Goal: Task Accomplishment & Management: Manage account settings

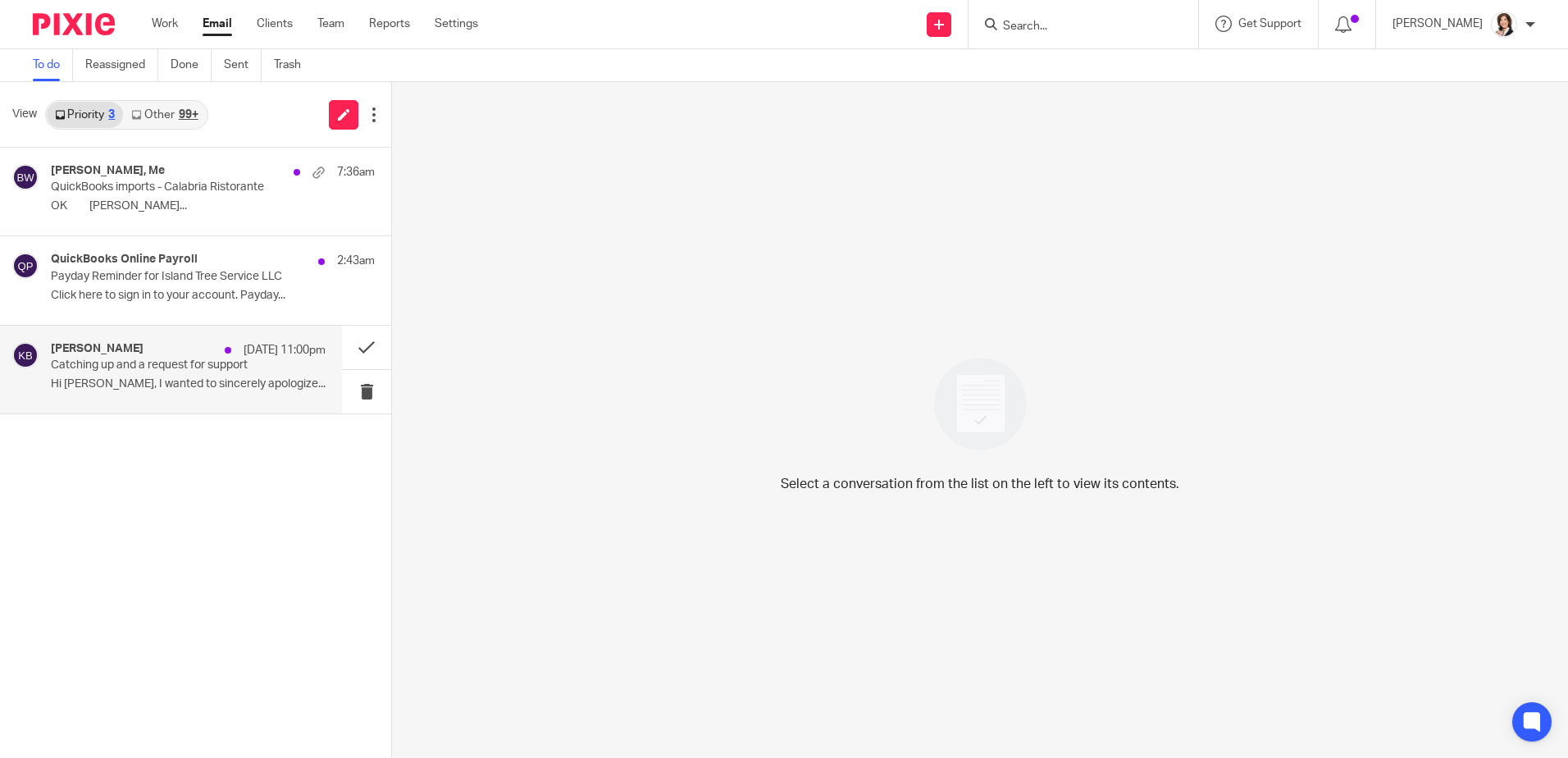
click at [106, 361] on p "Catching up and a request for support" at bounding box center [160, 365] width 220 height 14
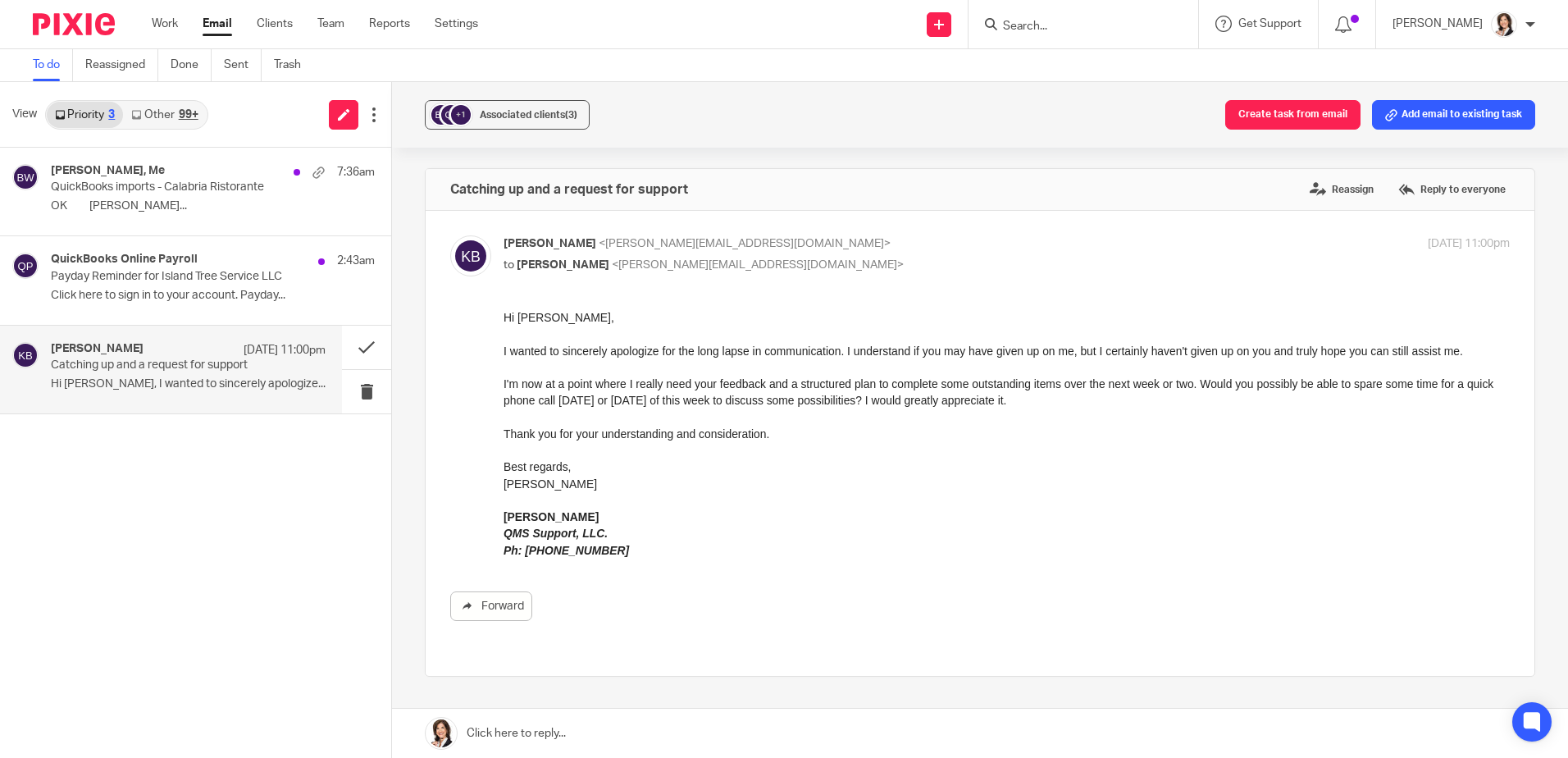
click at [528, 718] on link at bounding box center [980, 732] width 1176 height 49
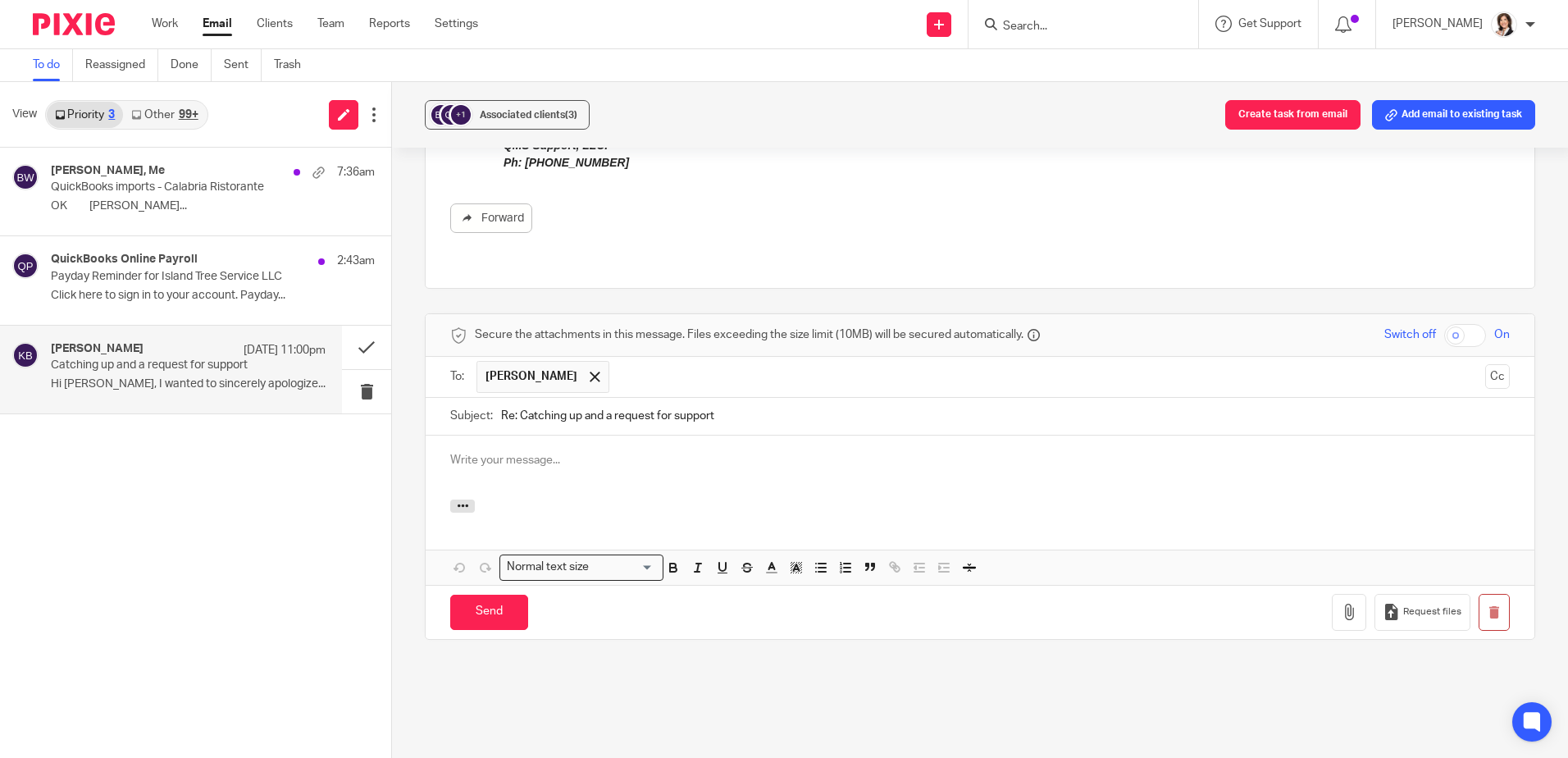
click at [571, 398] on input "Re: Catching up and a request for support" at bounding box center [1005, 417] width 1009 height 37
click at [570, 435] on div at bounding box center [980, 467] width 1109 height 64
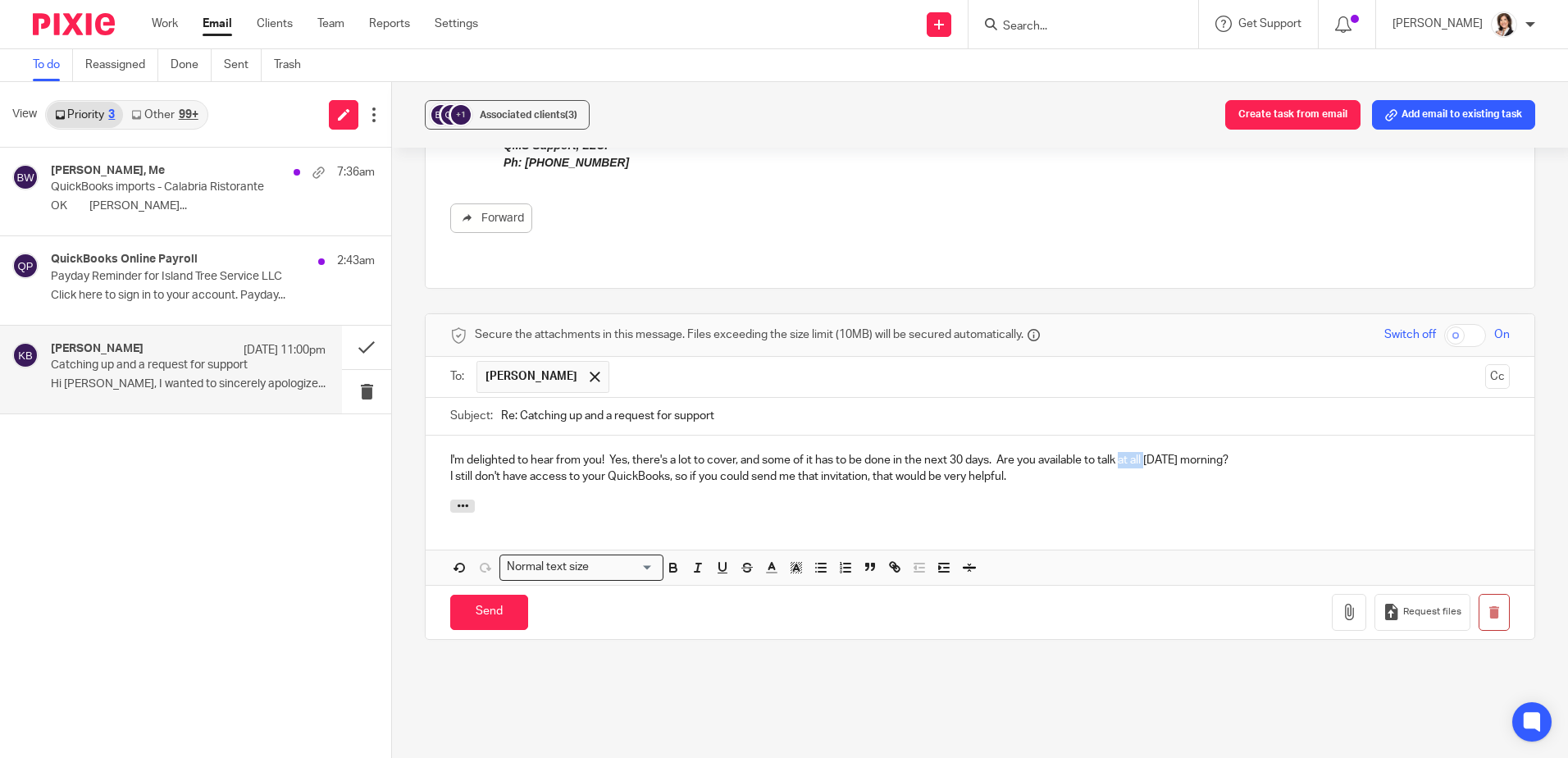
drag, startPoint x: 1124, startPoint y: 426, endPoint x: 1149, endPoint y: 425, distance: 25.0
click at [1149, 451] on p "I'm delighted to hear from you! Yes, there's a lot to cover, and some of it has…" at bounding box center [980, 459] width 1060 height 16
click at [1246, 451] on p "I'm delighted to hear from you! Yes, there's a lot to cover, and some of it has…" at bounding box center [980, 459] width 1060 height 16
click at [1075, 468] on p "I still don't have access to your QuickBooks, so if you could send me that invi…" at bounding box center [980, 476] width 1060 height 16
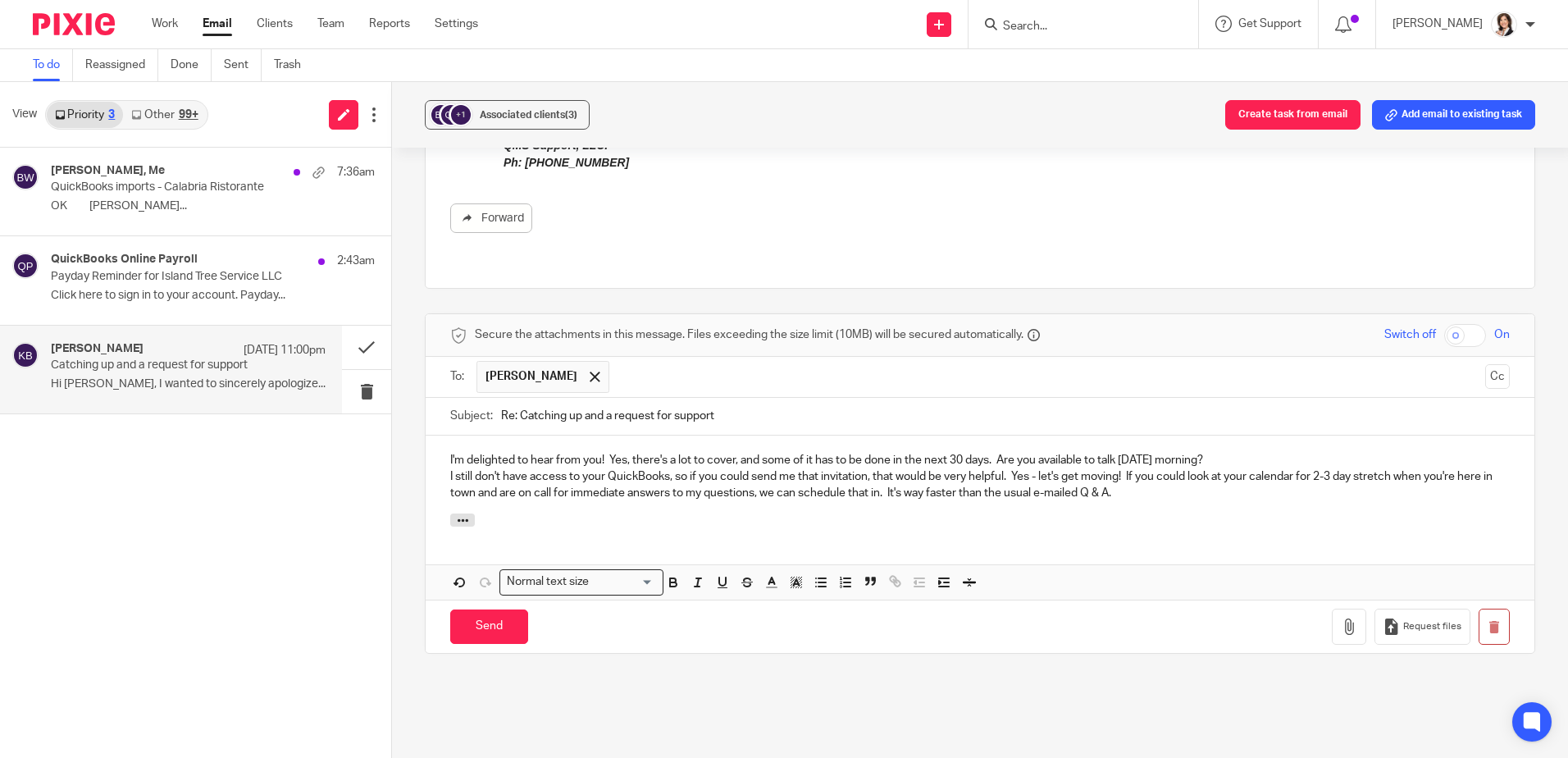
click at [993, 468] on p "I still don't have access to your QuickBooks, so if you could send me that invi…" at bounding box center [980, 485] width 1060 height 34
click at [446, 435] on div "I'm delighted to hear from you! Yes, there's a lot to cover, and some of it has…" at bounding box center [980, 475] width 1109 height 79
click at [1318, 468] on p "I still don't have access to your QuickBooks, so if you could send me that invi…" at bounding box center [980, 485] width 1060 height 34
drag, startPoint x: 798, startPoint y: 463, endPoint x: 916, endPoint y: 459, distance: 118.1
click at [916, 468] on p "I still don't have access to your QuickBooks, so if you could send me that invi…" at bounding box center [980, 485] width 1060 height 34
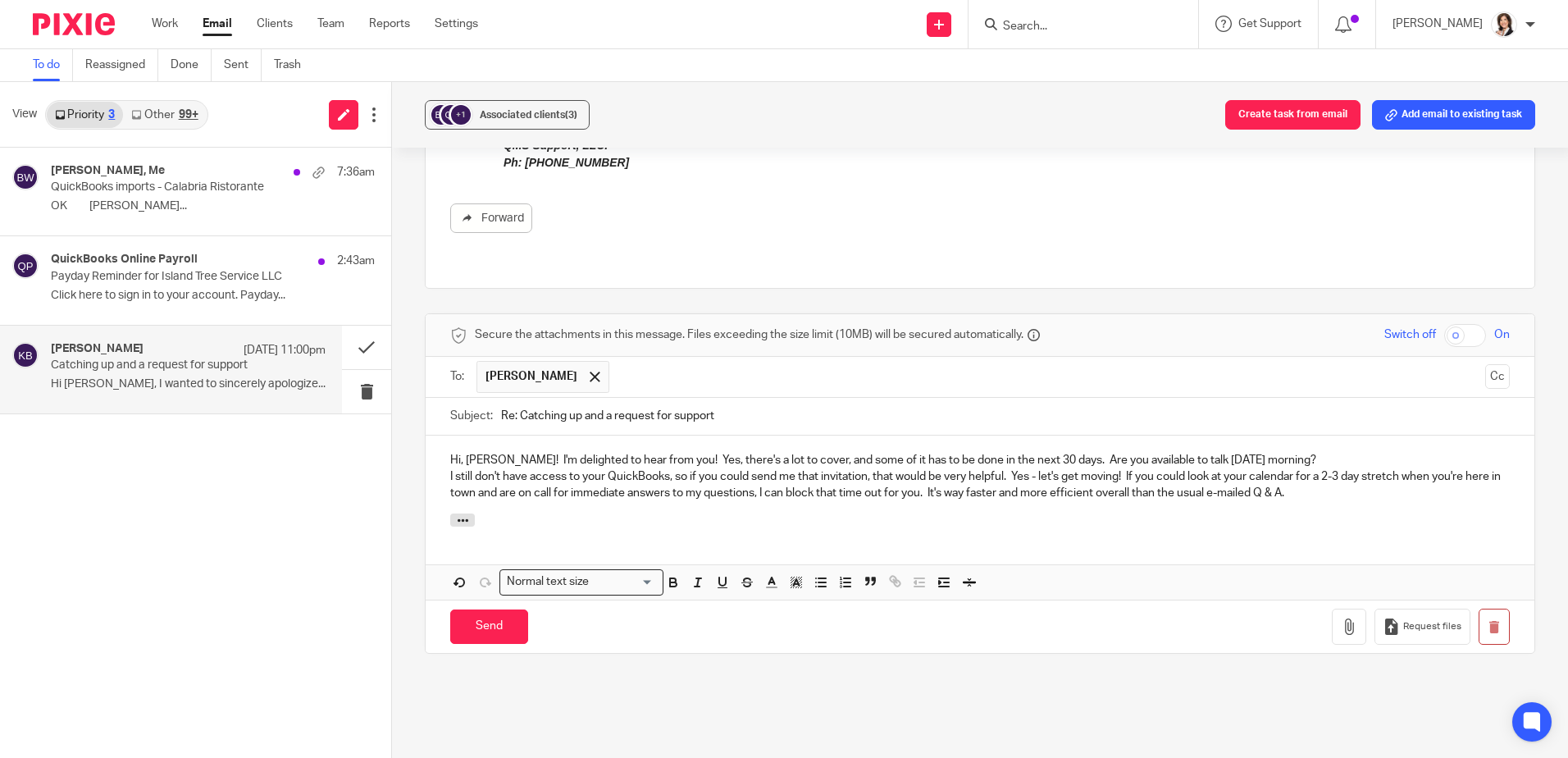
click at [968, 468] on p "I still don't have access to your QuickBooks, so if you could send me that invi…" at bounding box center [980, 485] width 1060 height 34
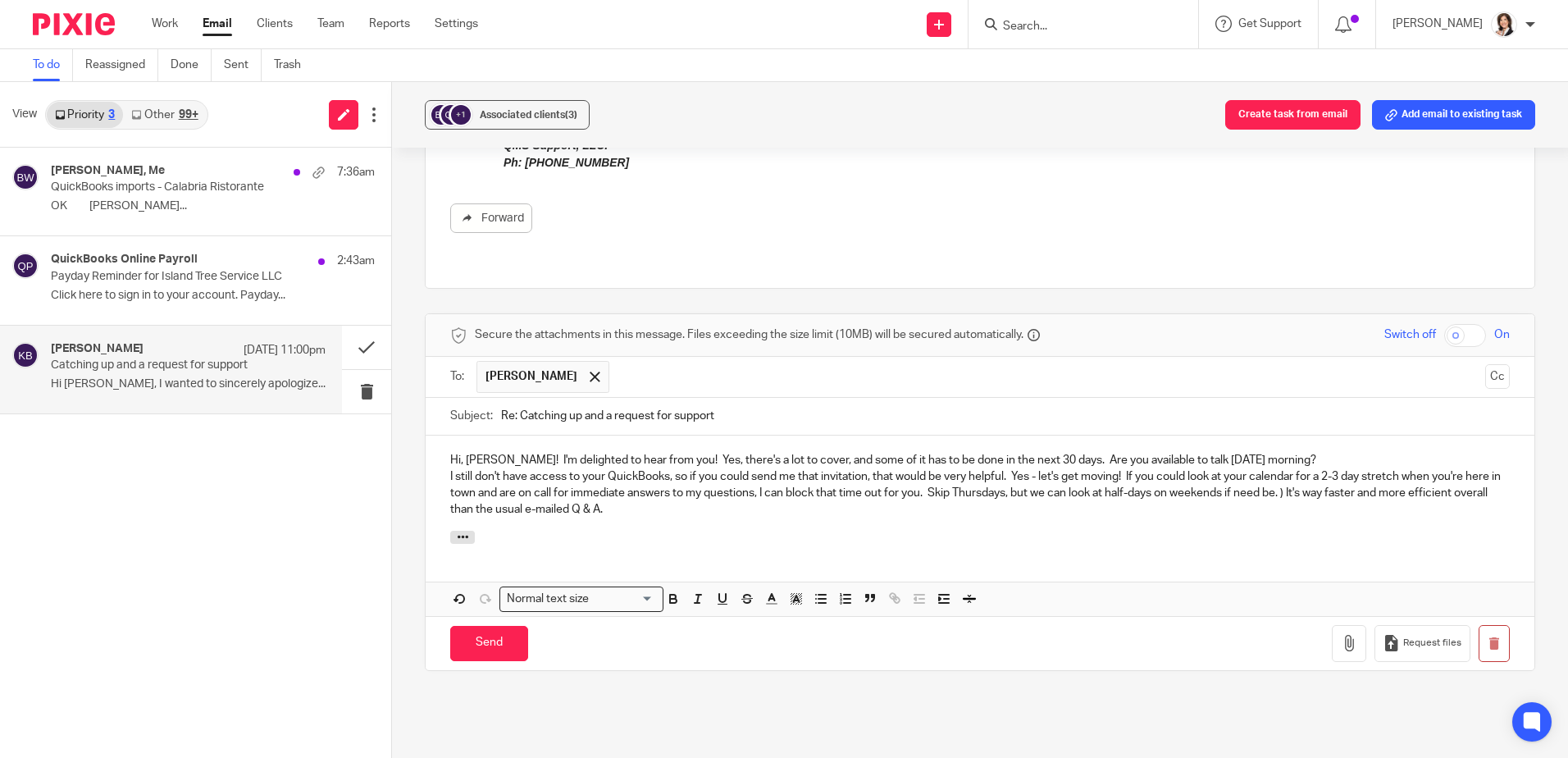
click at [1208, 468] on p "I still don't have access to your QuickBooks, so if you could send me that invi…" at bounding box center [980, 493] width 1060 height 50
click at [1276, 468] on p "I still don't have access to your QuickBooks, so if you could send me that invi…" at bounding box center [980, 493] width 1060 height 50
click at [905, 468] on p "I still don't have access to your QuickBooks, so if you could send me that invi…" at bounding box center [980, 493] width 1060 height 50
click at [963, 469] on p "I still don't have access to your QuickBooks, so if you could send me that invi…" at bounding box center [980, 493] width 1060 height 50
click at [823, 468] on p "I still don't have access to your QuickBooks, so if you could send me that invi…" at bounding box center [980, 493] width 1060 height 50
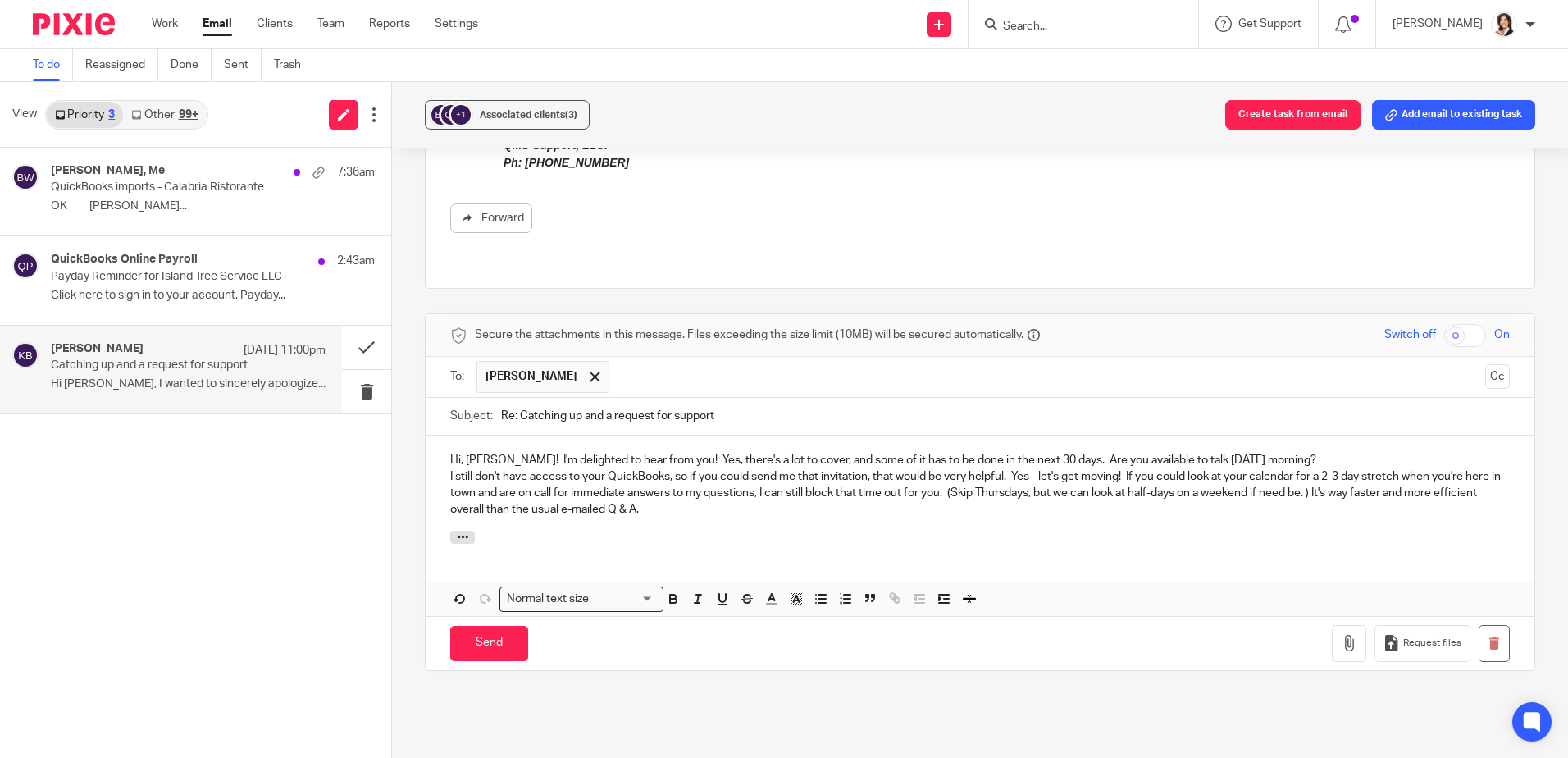
click at [693, 479] on p "I still don't have access to your QuickBooks, so if you could send me that invi…" at bounding box center [980, 493] width 1060 height 50
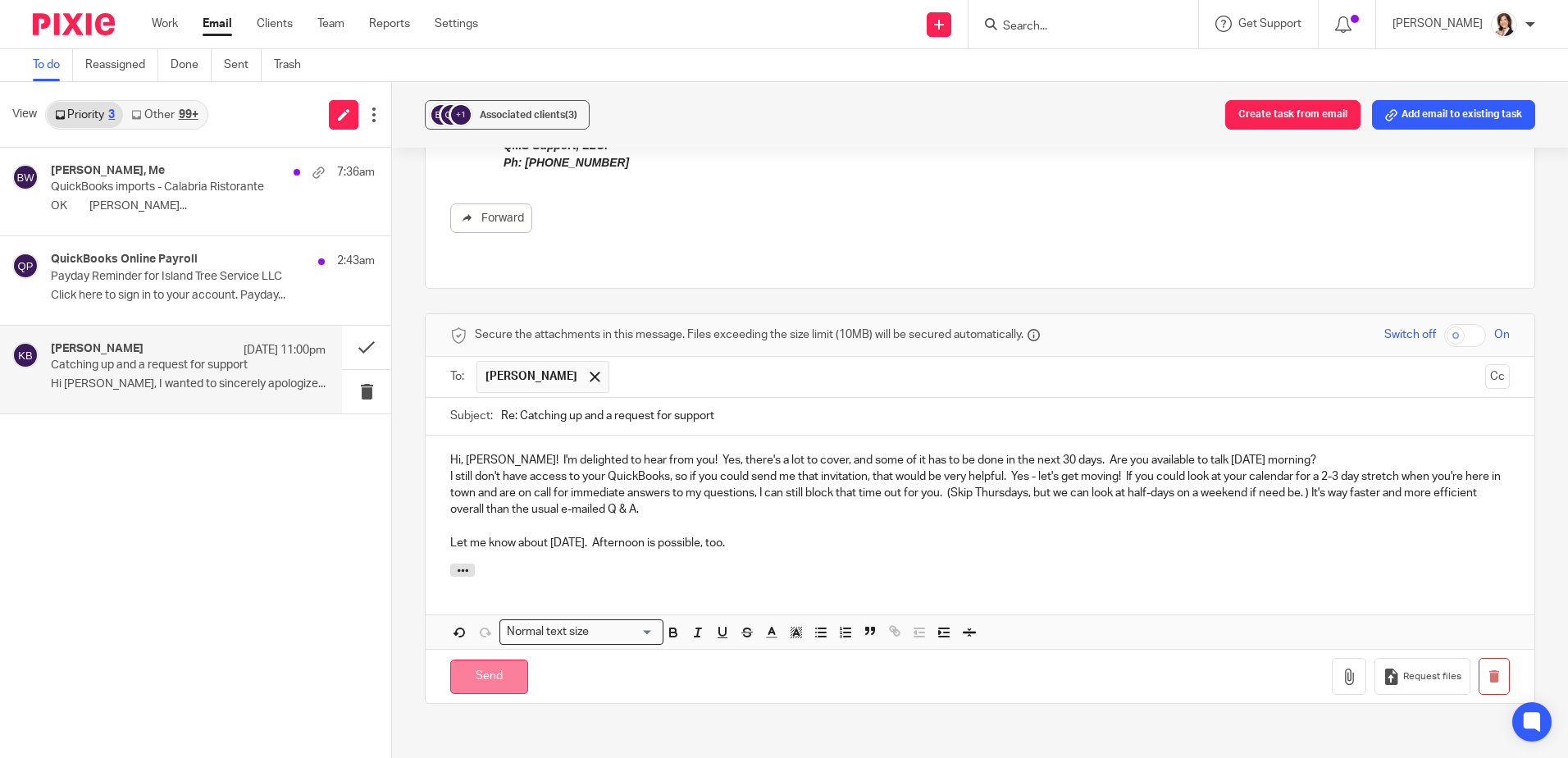
click at [484, 659] on input "Send" at bounding box center [490, 677] width 78 height 36
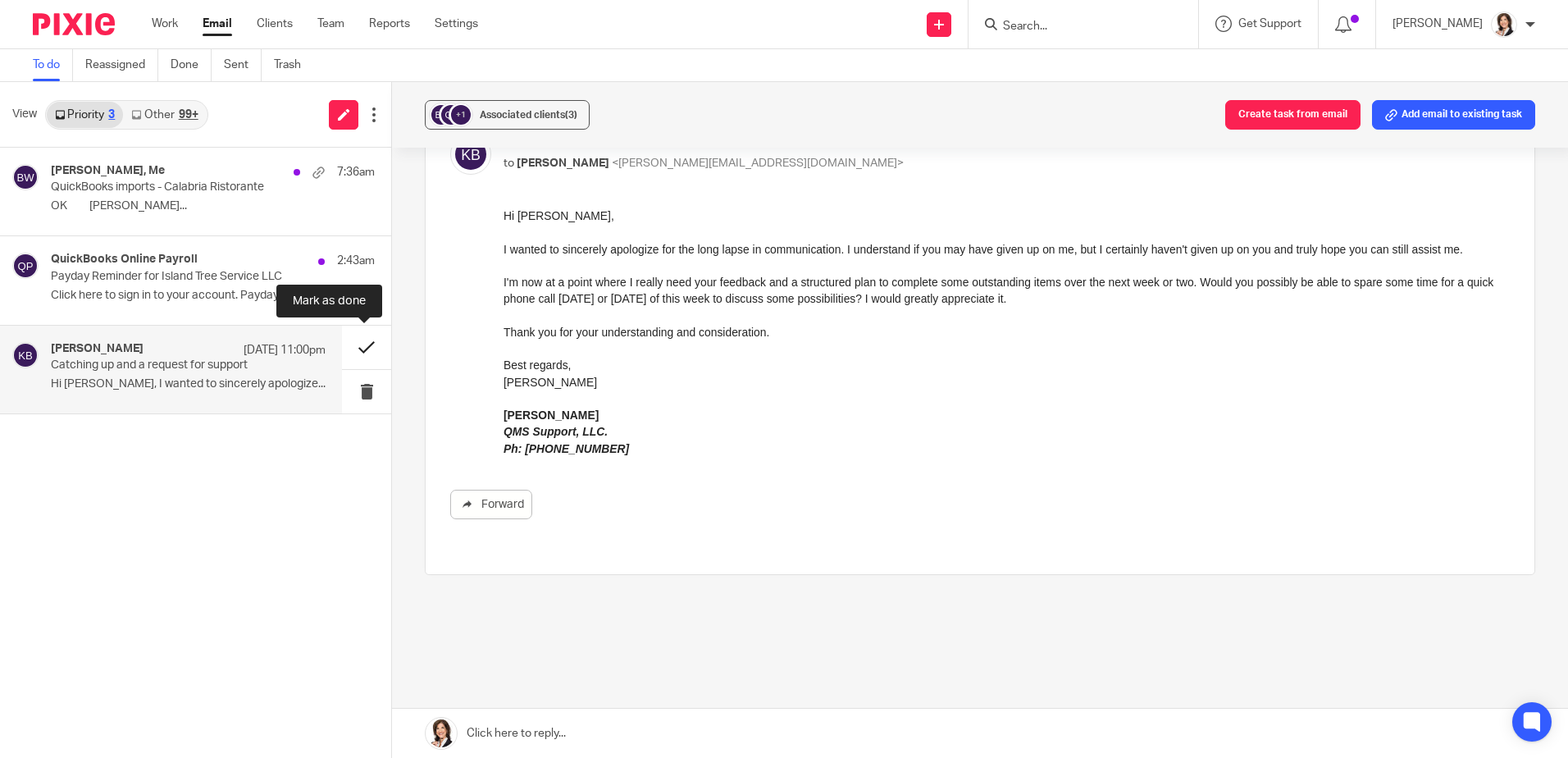
click at [363, 348] on button at bounding box center [366, 347] width 49 height 44
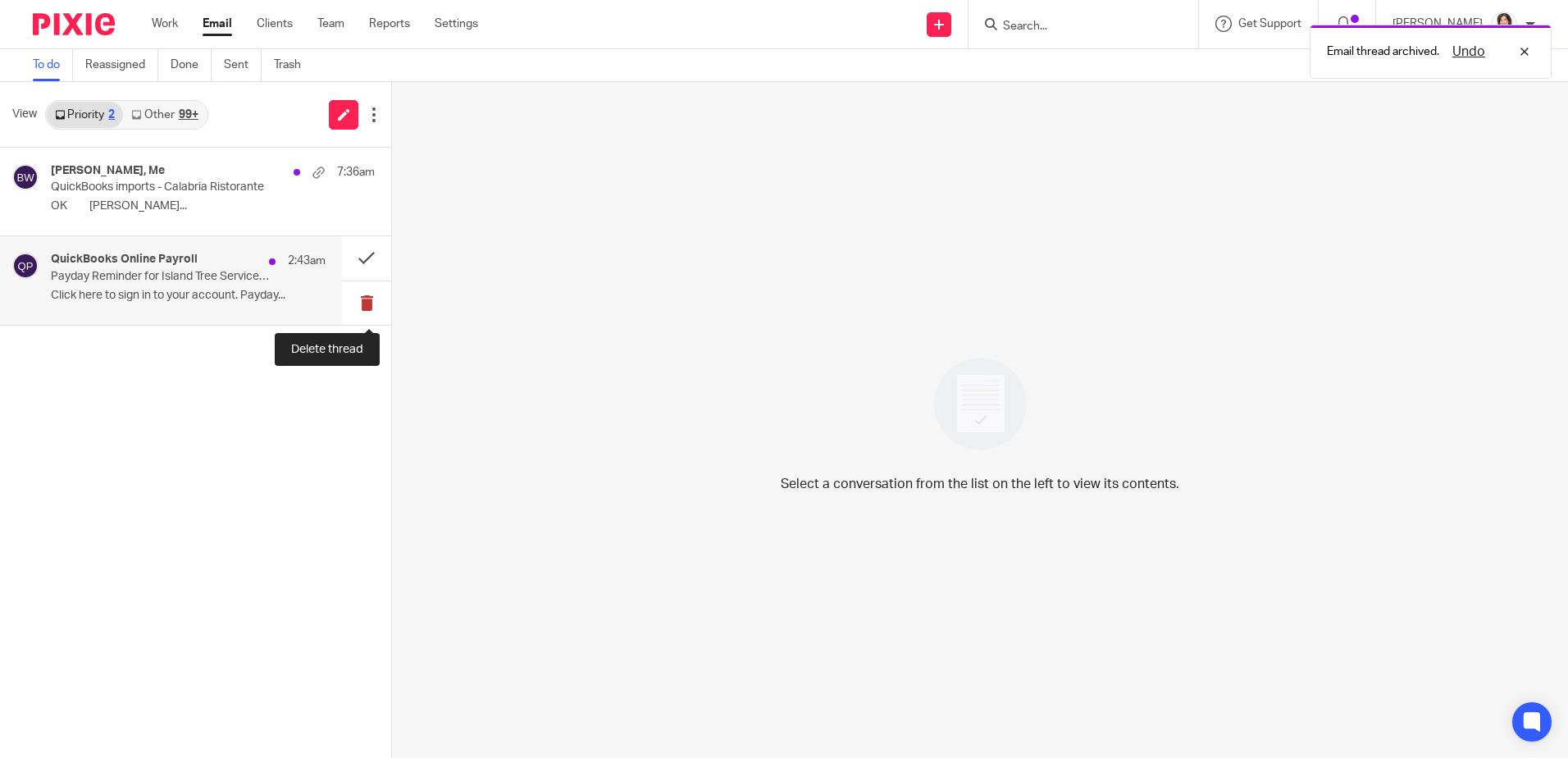
click at [364, 300] on button at bounding box center [366, 303] width 49 height 44
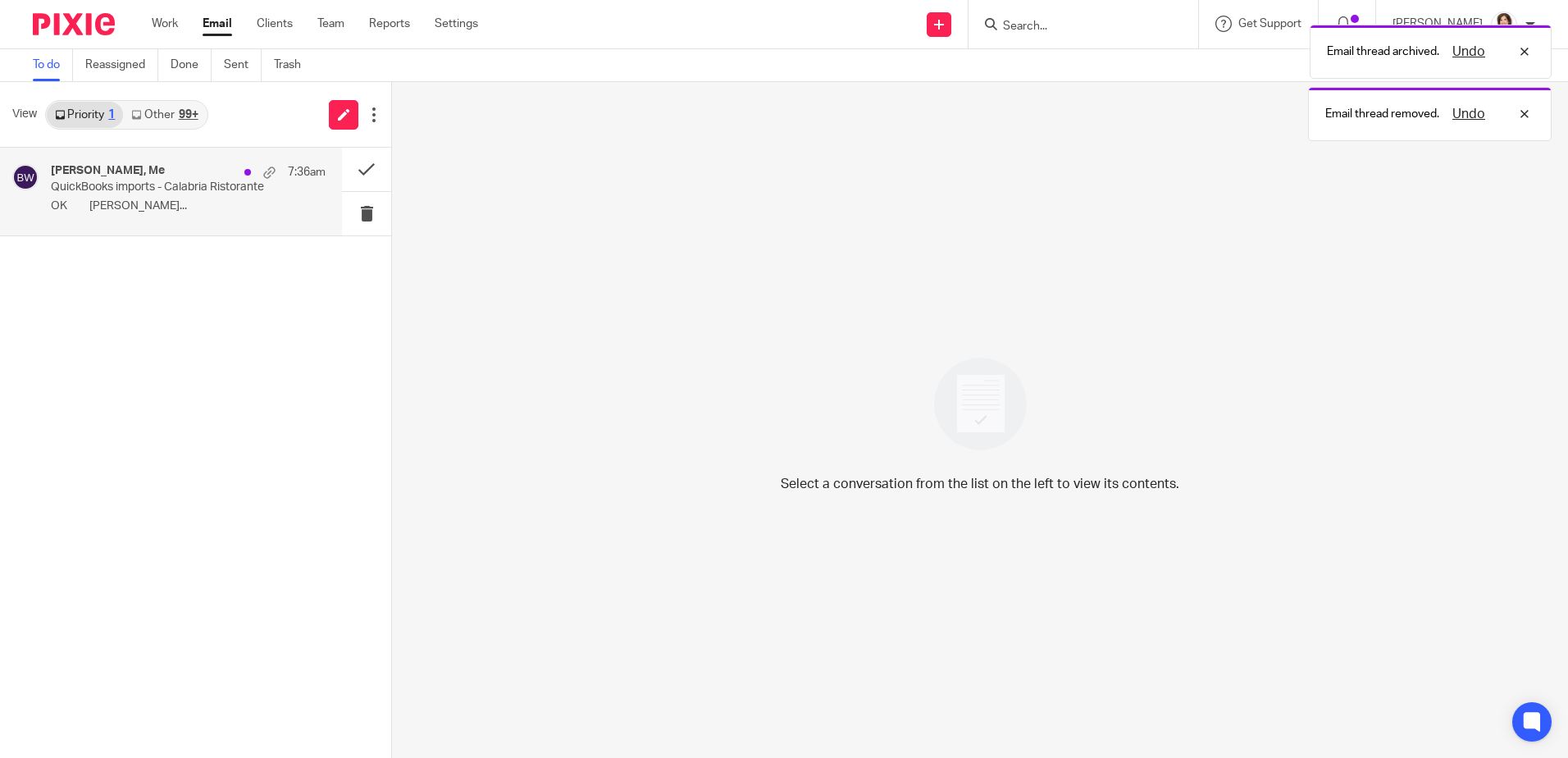
click at [144, 186] on p "QuickBooks imports - Calabria Ristorante" at bounding box center [160, 188] width 220 height 14
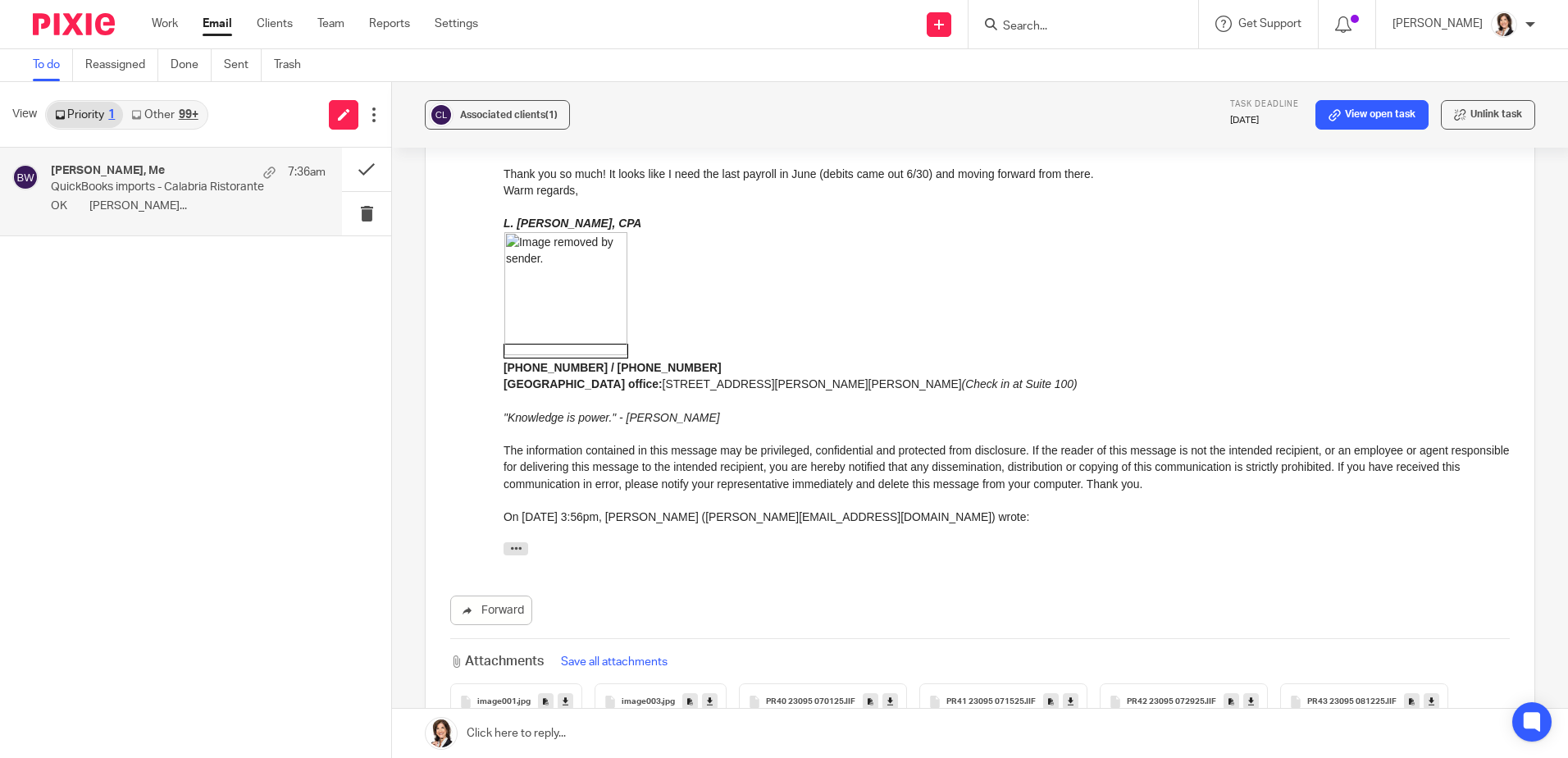
scroll to position [1230, 0]
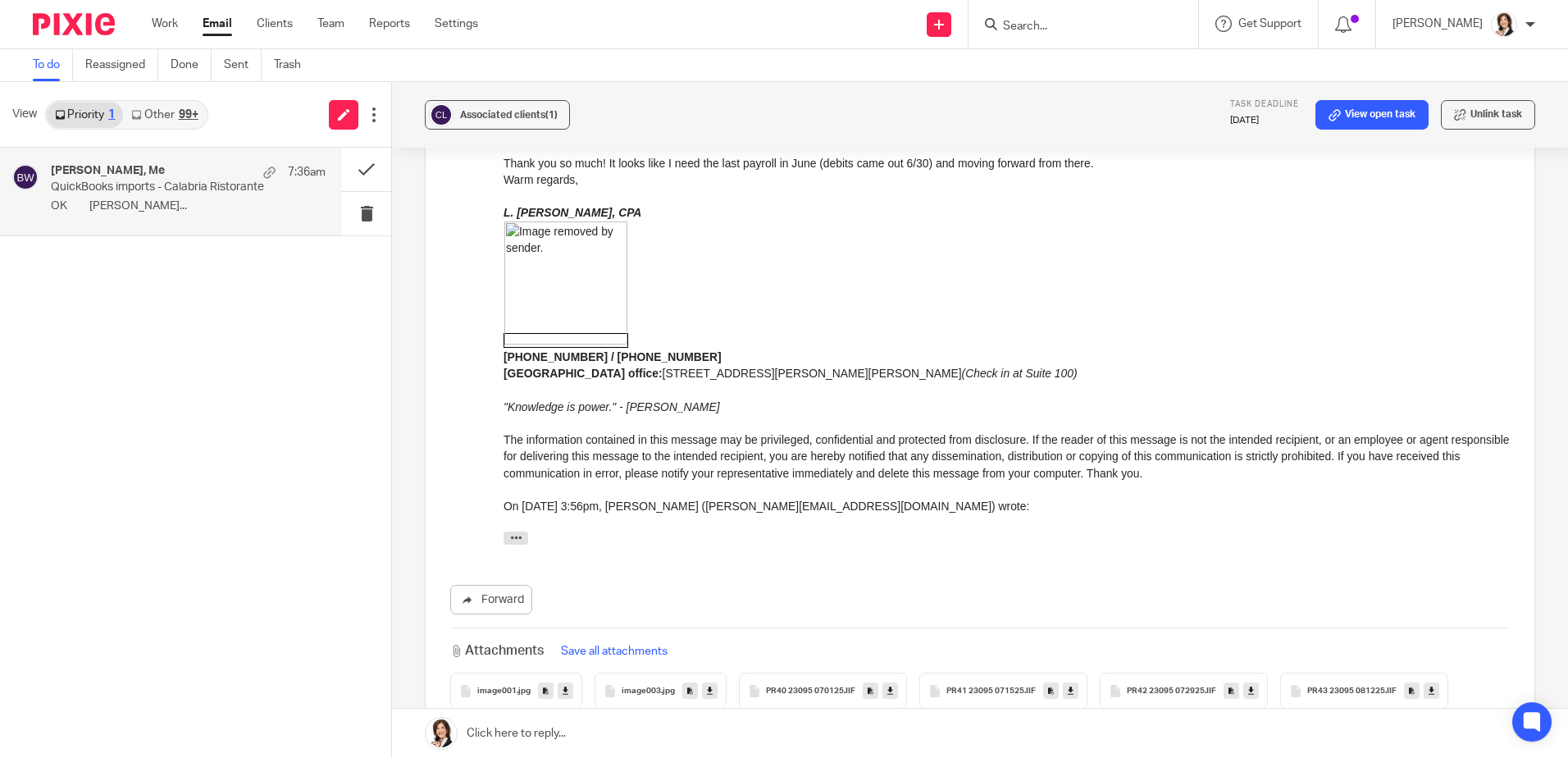
click at [890, 682] on link at bounding box center [891, 690] width 16 height 16
click at [1068, 685] on icon at bounding box center [1070, 691] width 5 height 12
click at [1248, 685] on icon at bounding box center [1251, 691] width 5 height 12
click at [1429, 682] on link at bounding box center [1432, 690] width 16 height 16
click at [599, 730] on link at bounding box center [980, 732] width 1176 height 49
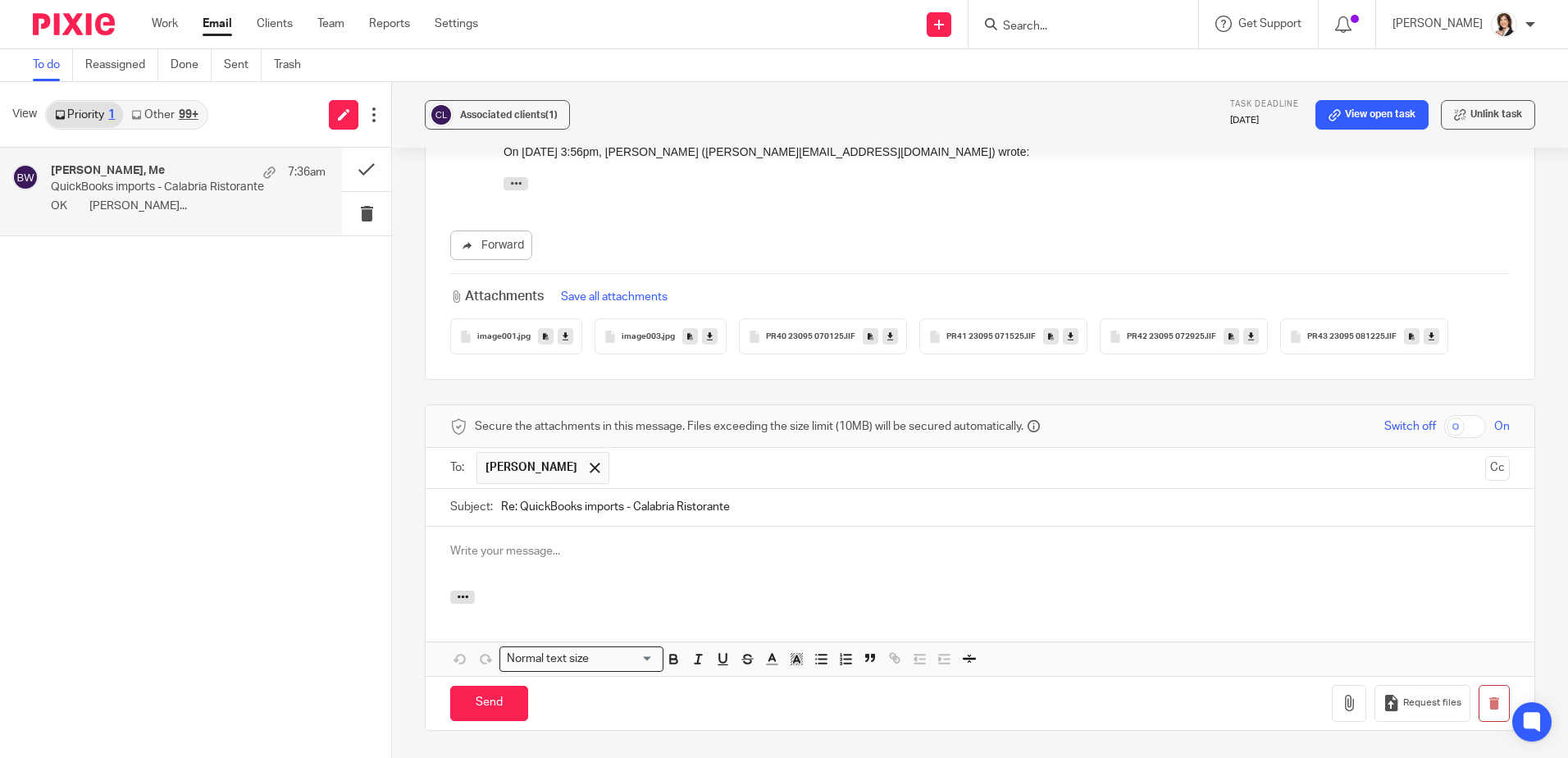
scroll to position [0, 0]
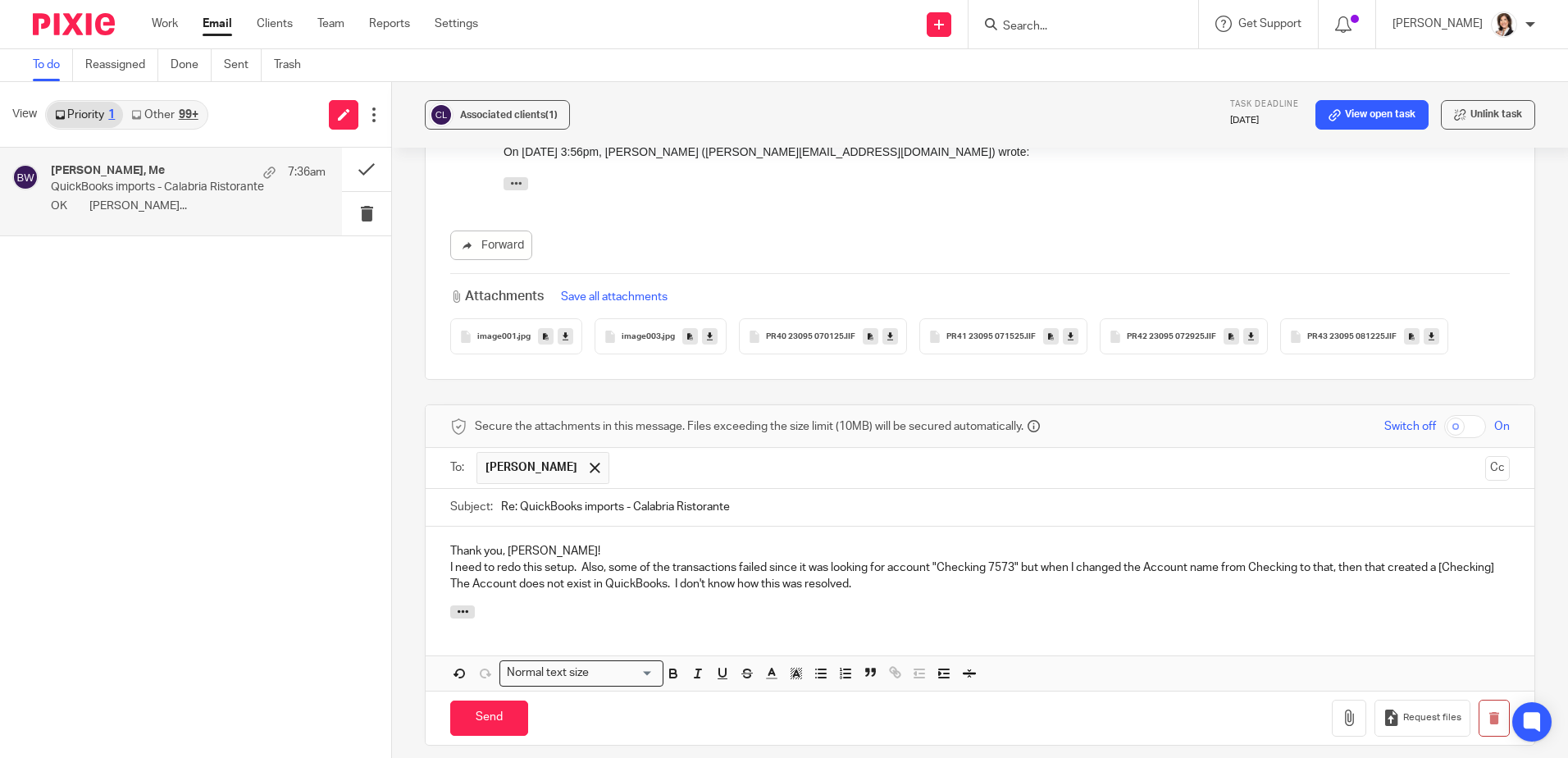
click at [1001, 559] on p "I need to redo this setup. Also, some of the transactions failed since it was l…" at bounding box center [980, 576] width 1060 height 34
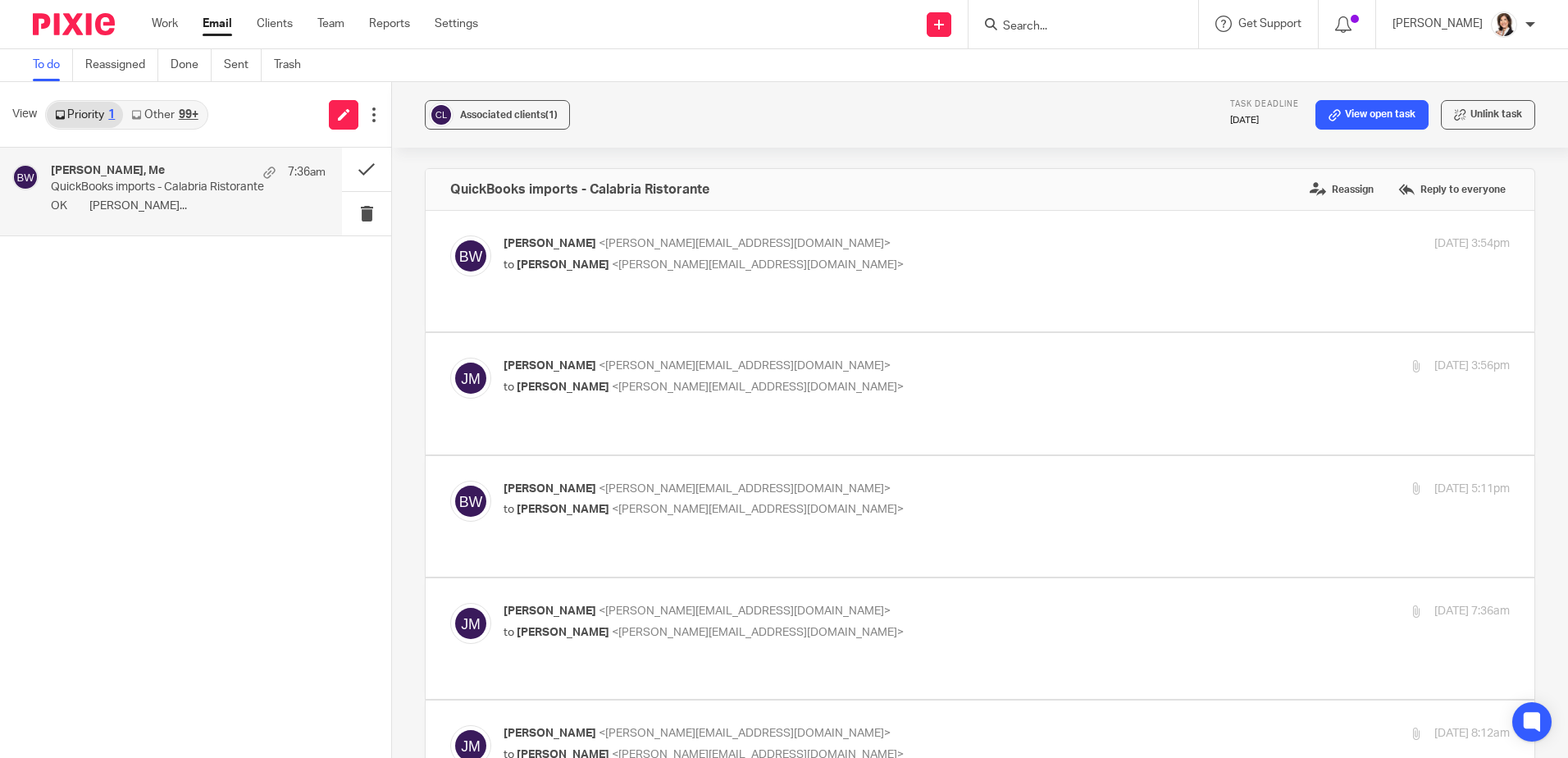
scroll to position [1584, 0]
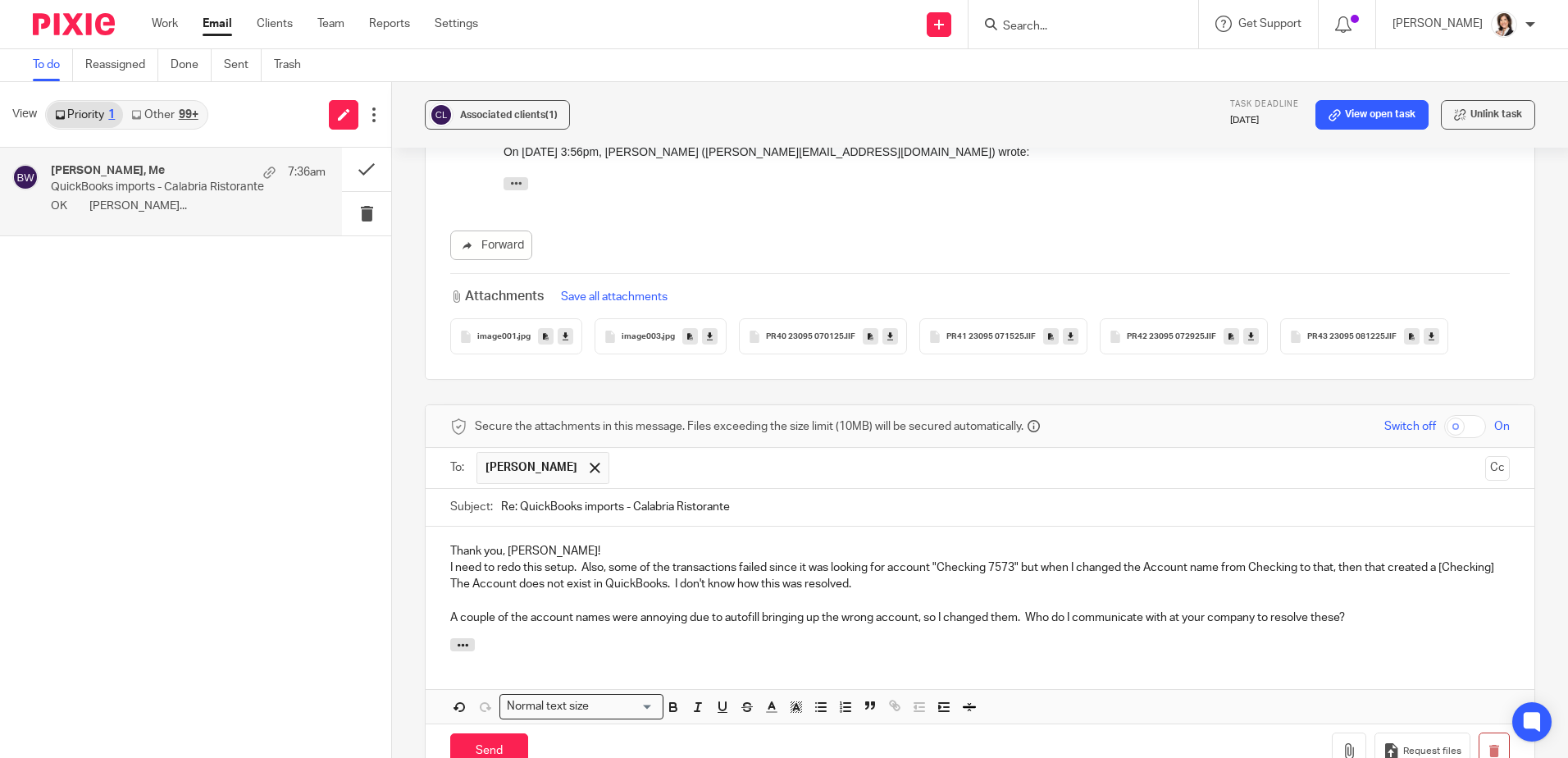
click at [1364, 559] on p "I need to redo this setup. Also, some of the transactions failed since it was l…" at bounding box center [980, 576] width 1060 height 34
click at [506, 559] on p "I need to redo this setup. Also, some of the transactions failed since it was l…" at bounding box center [980, 576] width 1060 height 34
click at [505, 559] on p "I need to redo this setup. Also, some of the transactions failed since it was l…" at bounding box center [980, 576] width 1060 height 34
click at [673, 559] on p "I need to redo this setup. Also, some of the transactions failed since it was l…" at bounding box center [980, 576] width 1060 height 34
drag, startPoint x: 670, startPoint y: 462, endPoint x: 951, endPoint y: 459, distance: 281.0
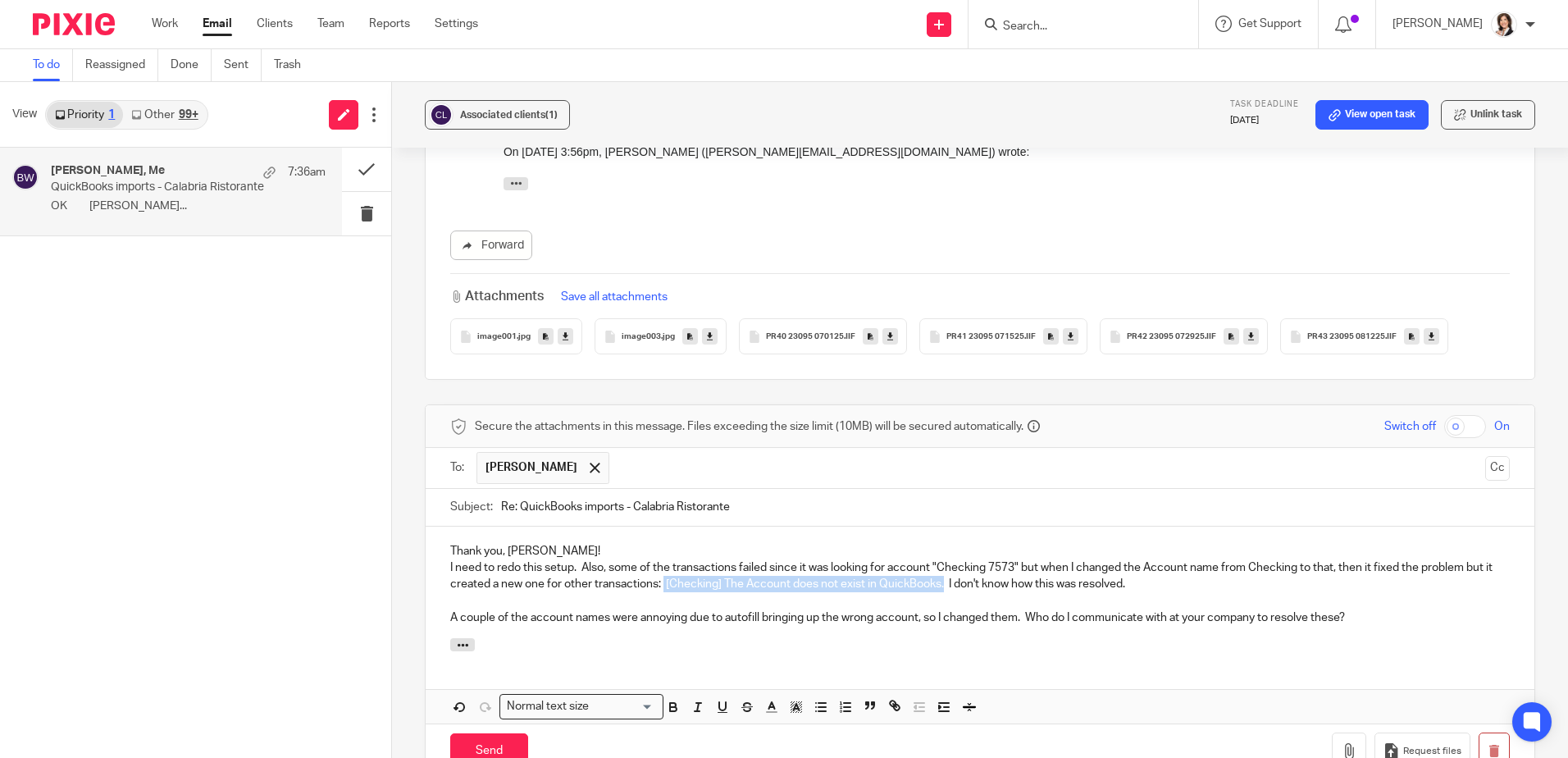
click at [951, 559] on p "I need to redo this setup. Also, some of the transactions failed since it was l…" at bounding box center [980, 576] width 1060 height 34
click at [697, 699] on icon "button" at bounding box center [698, 706] width 15 height 15
click at [1037, 559] on p "I need to redo this setup. Also, some of the transactions failed since it was l…" at bounding box center [980, 576] width 1060 height 34
click at [1044, 559] on p "I need to redo this setup. Also, some of the transactions failed since it was l…" at bounding box center [980, 576] width 1060 height 34
click at [759, 610] on p "A couple of the account names were annoying due to autofill bringing up the wro…" at bounding box center [980, 618] width 1060 height 16
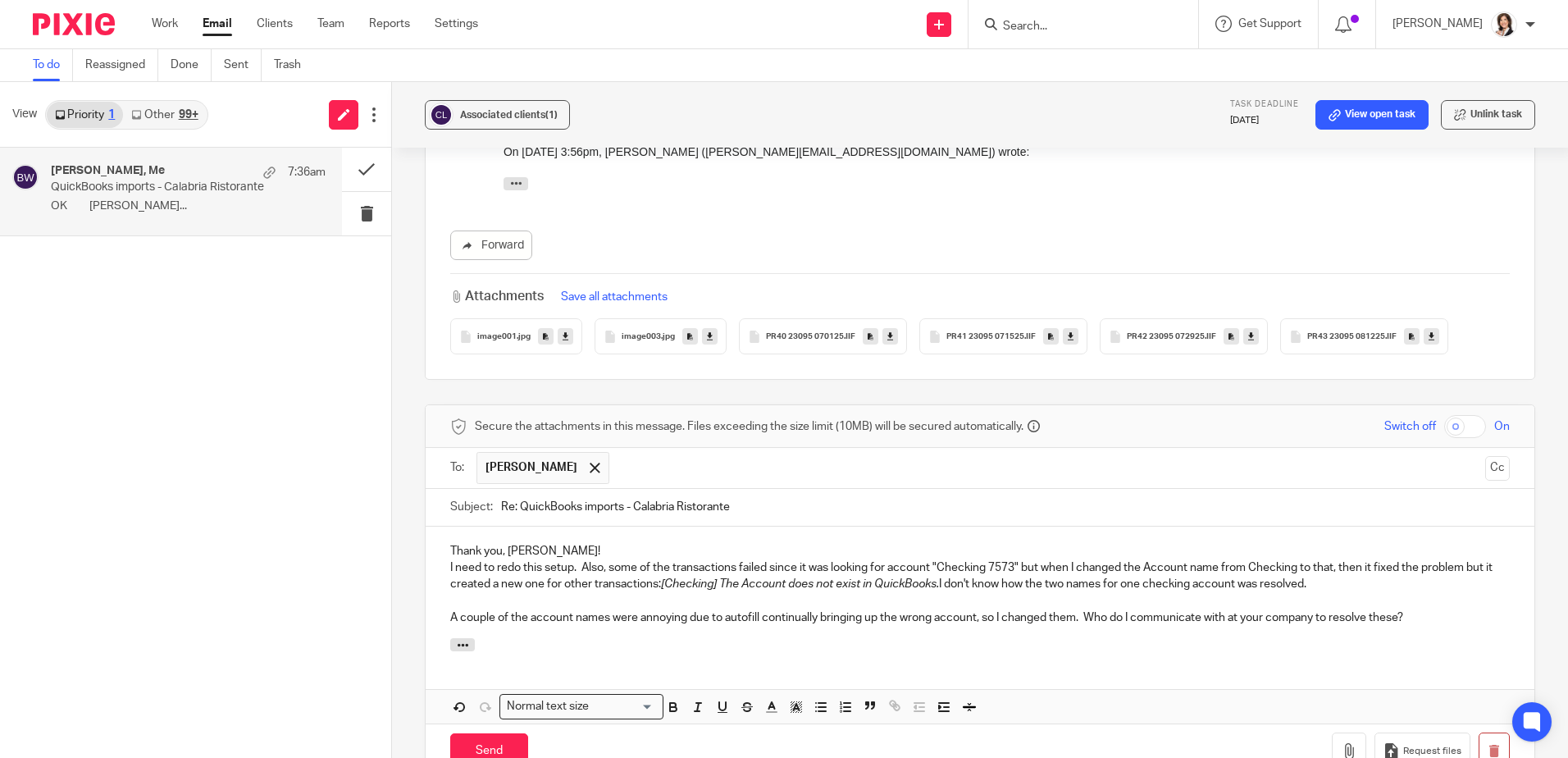
click at [975, 610] on p "A couple of the account names were annoying due to autofill continually bringin…" at bounding box center [980, 618] width 1060 height 16
click at [1422, 610] on p "A couple of the account names were annoying due to autofill continually bringin…" at bounding box center [980, 618] width 1060 height 16
drag, startPoint x: 1331, startPoint y: 495, endPoint x: 1366, endPoint y: 495, distance: 35.0
click at [1366, 610] on p "A couple of the account names were annoying due to autofill continually bringin…" at bounding box center [980, 618] width 1060 height 16
click at [1429, 610] on p "A couple of the account names were annoying due to autofill continually bringin…" at bounding box center [980, 618] width 1060 height 16
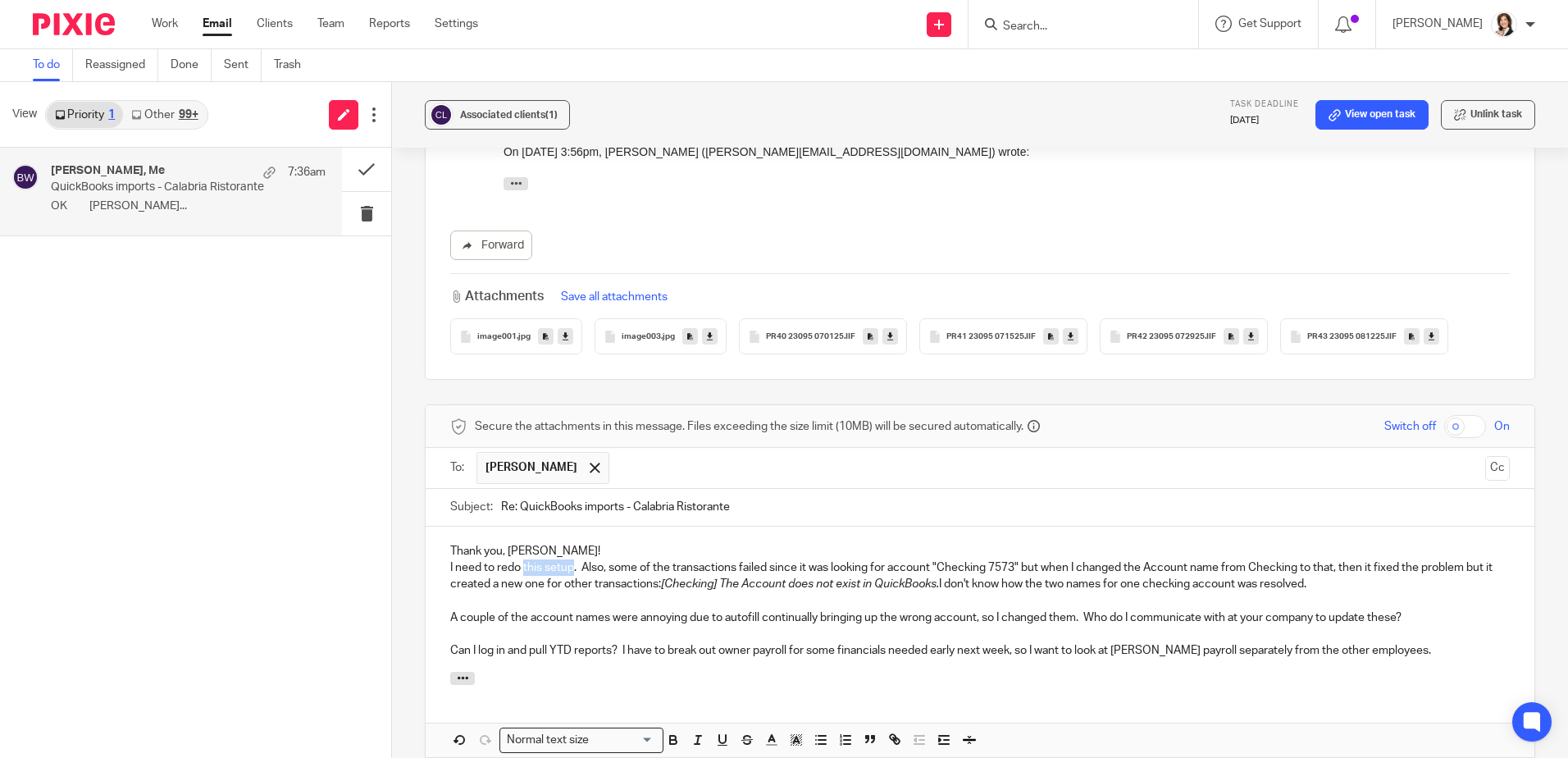
drag, startPoint x: 521, startPoint y: 444, endPoint x: 571, endPoint y: 442, distance: 50.0
click at [571, 559] on p "I need to redo this setup. Also, some of the transactions failed since it was l…" at bounding box center [980, 576] width 1060 height 34
click at [516, 559] on p "I need to redo some links. Also, some of the transactions failed since it was l…" at bounding box center [980, 576] width 1060 height 34
drag, startPoint x: 1335, startPoint y: 442, endPoint x: 1353, endPoint y: 441, distance: 18.0
click at [1353, 559] on p "I need to redo/fix some links. Also, some of the transactions failed since it w…" at bounding box center [980, 576] width 1060 height 34
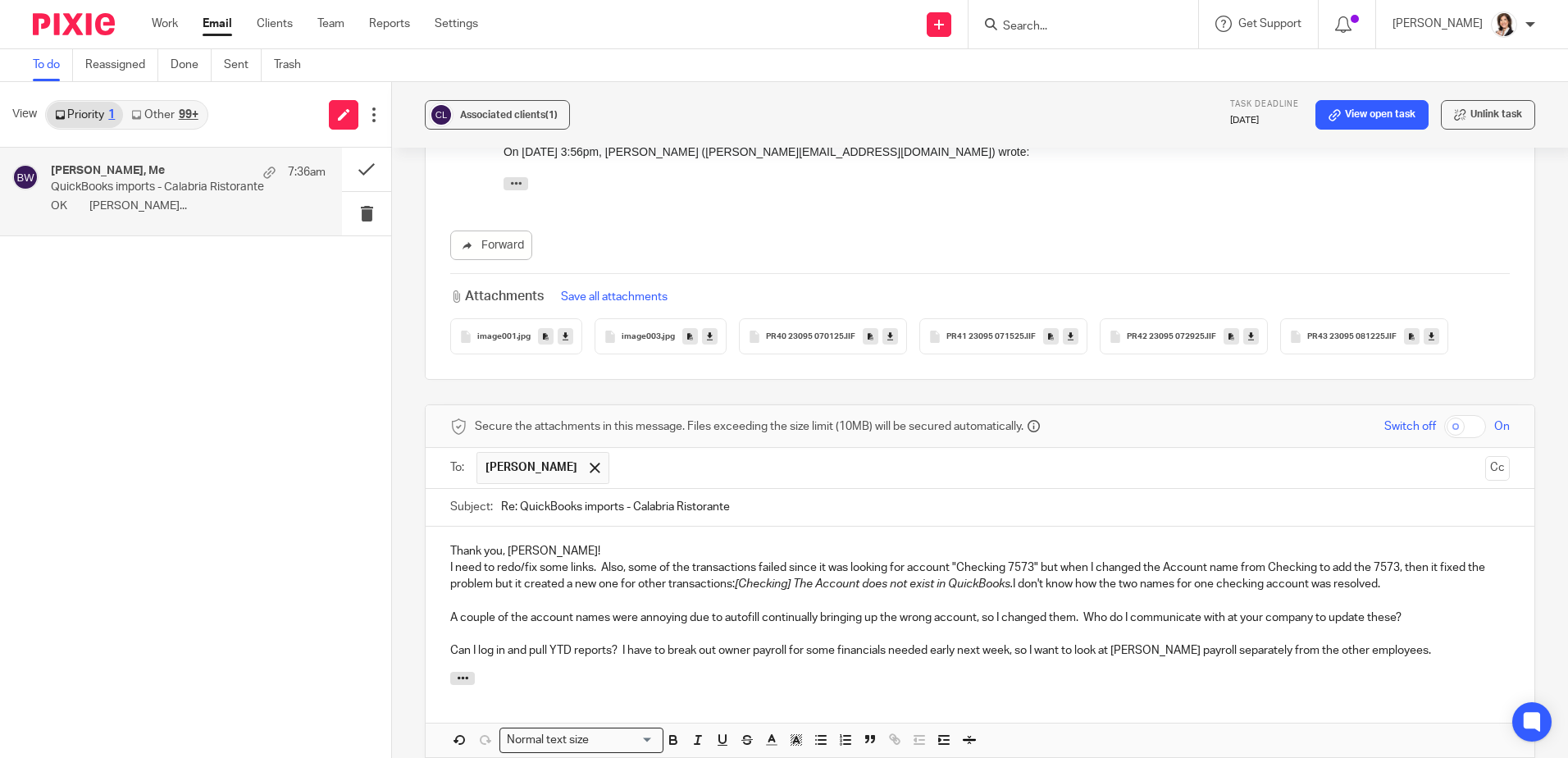
click at [1441, 559] on p "I need to redo/fix some links. Also, some of the transactions failed since it w…" at bounding box center [980, 576] width 1060 height 34
click at [1131, 559] on p "I need to redo/fix some links. Also, some of the transactions failed since it w…" at bounding box center [980, 576] width 1060 height 34
click at [1129, 559] on p "I need to redo/fix some links. Also, some of the transactions failed since it w…" at bounding box center [980, 576] width 1060 height 34
click at [1439, 642] on p "Can I log in and pull YTD reports? I have to break out owner payroll for some f…" at bounding box center [980, 650] width 1060 height 16
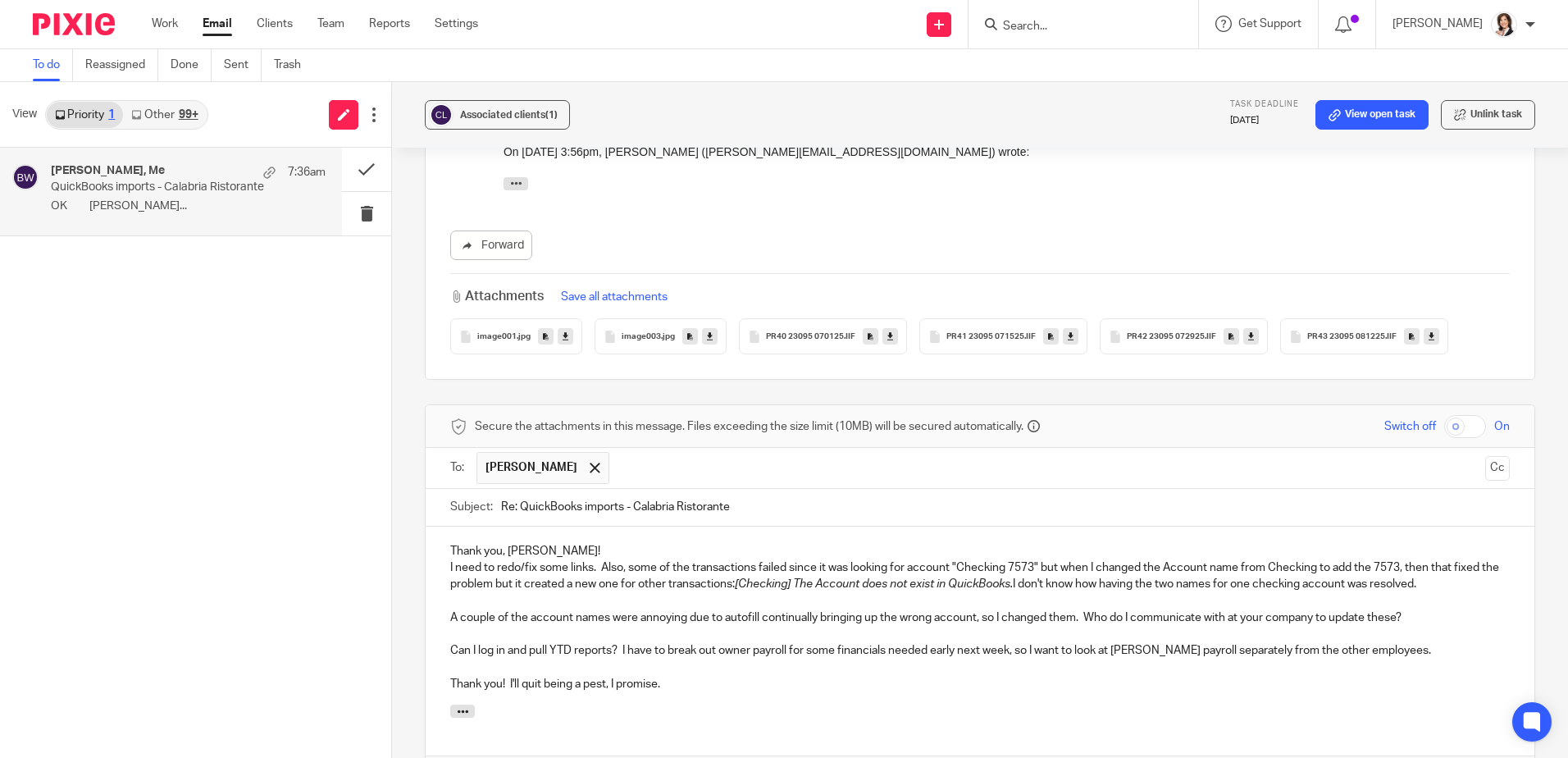
click at [508, 675] on p "Thank you! I'll quit being a pest, I promise." at bounding box center [980, 683] width 1060 height 16
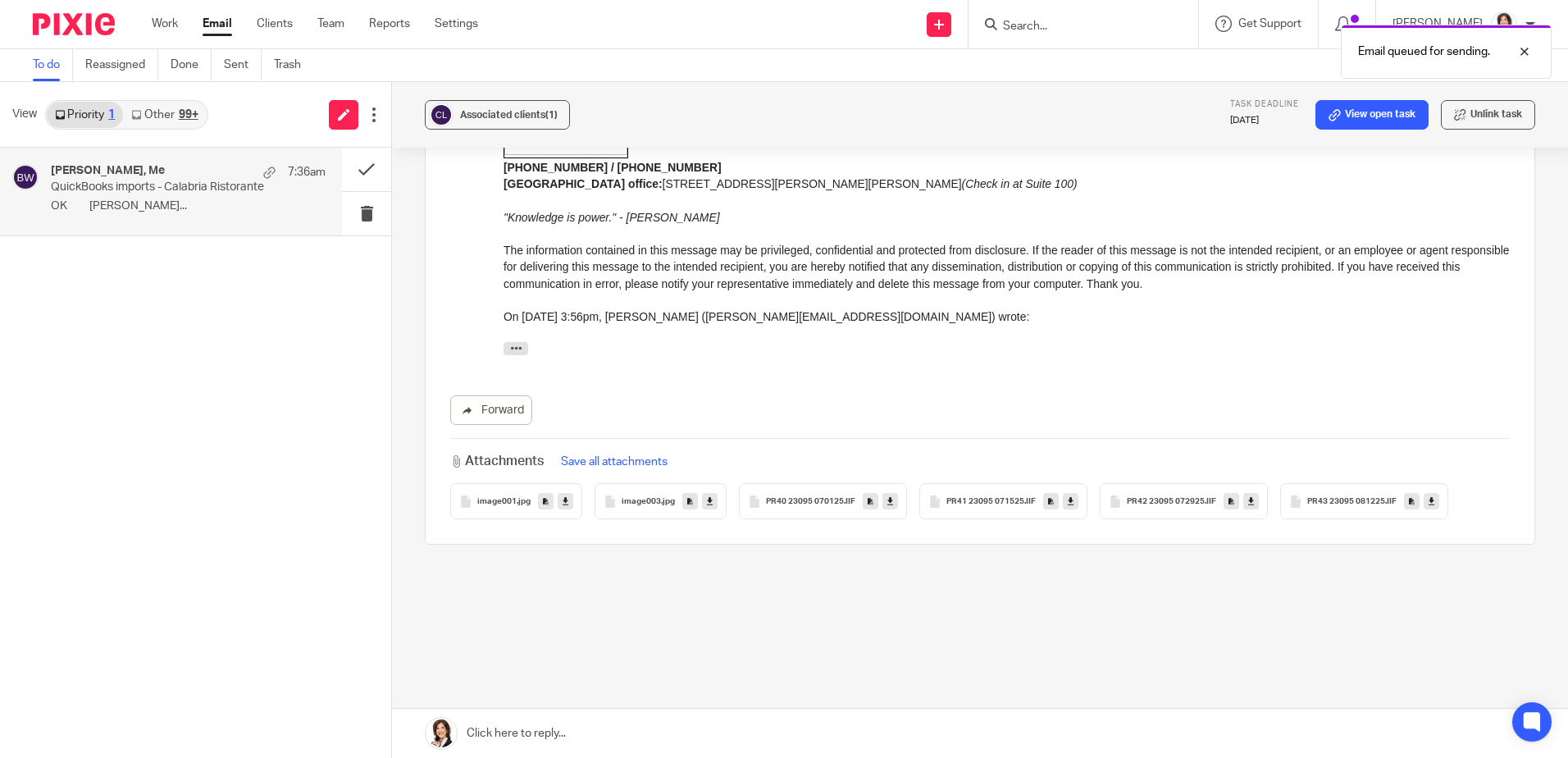
scroll to position [1297, 0]
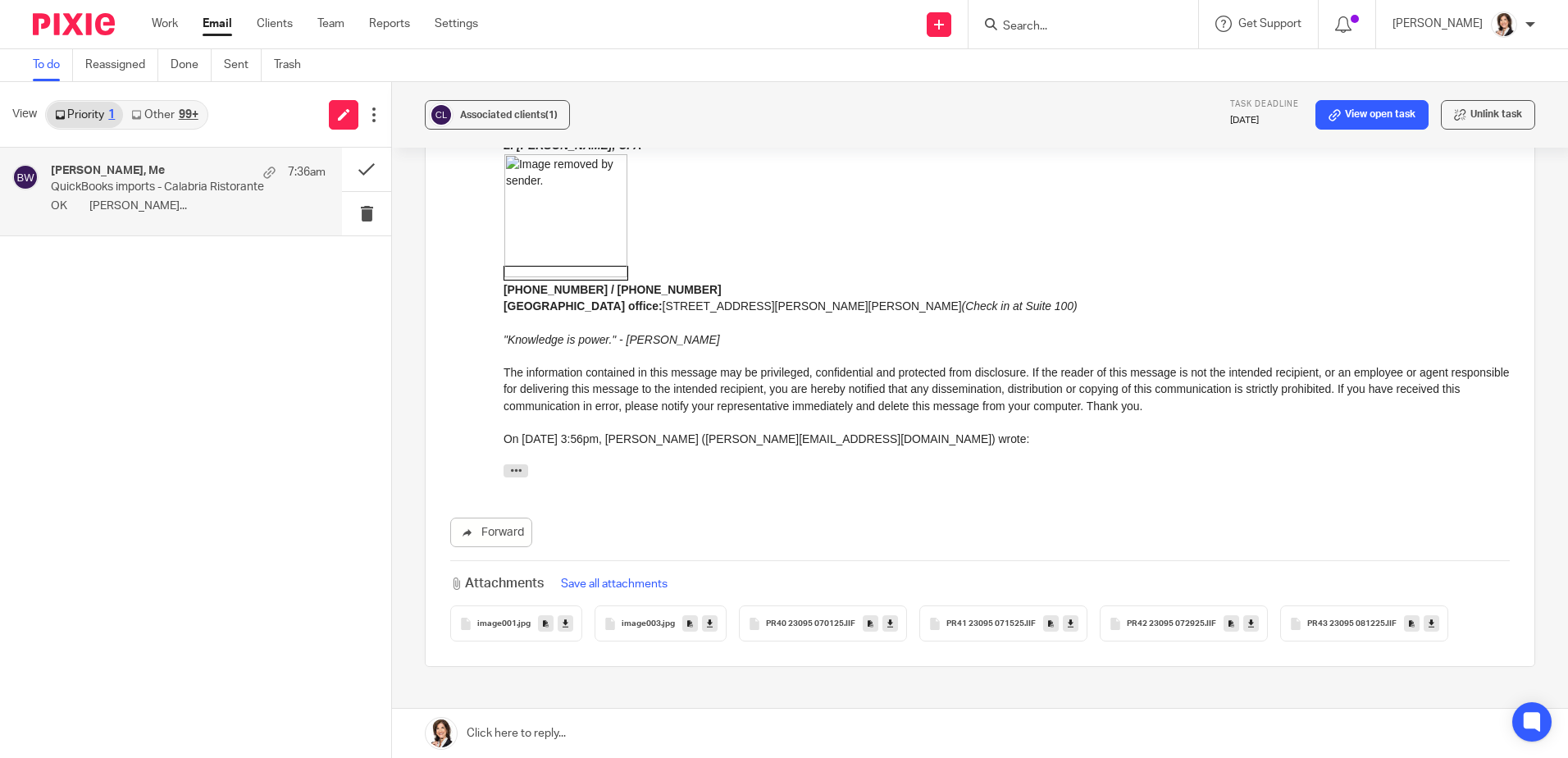
click at [220, 321] on div "Jay Moorhead, Me 7:36am QuickBooks imports - Calabria Ristorante OK Jay... Opps…" at bounding box center [196, 452] width 391 height 610
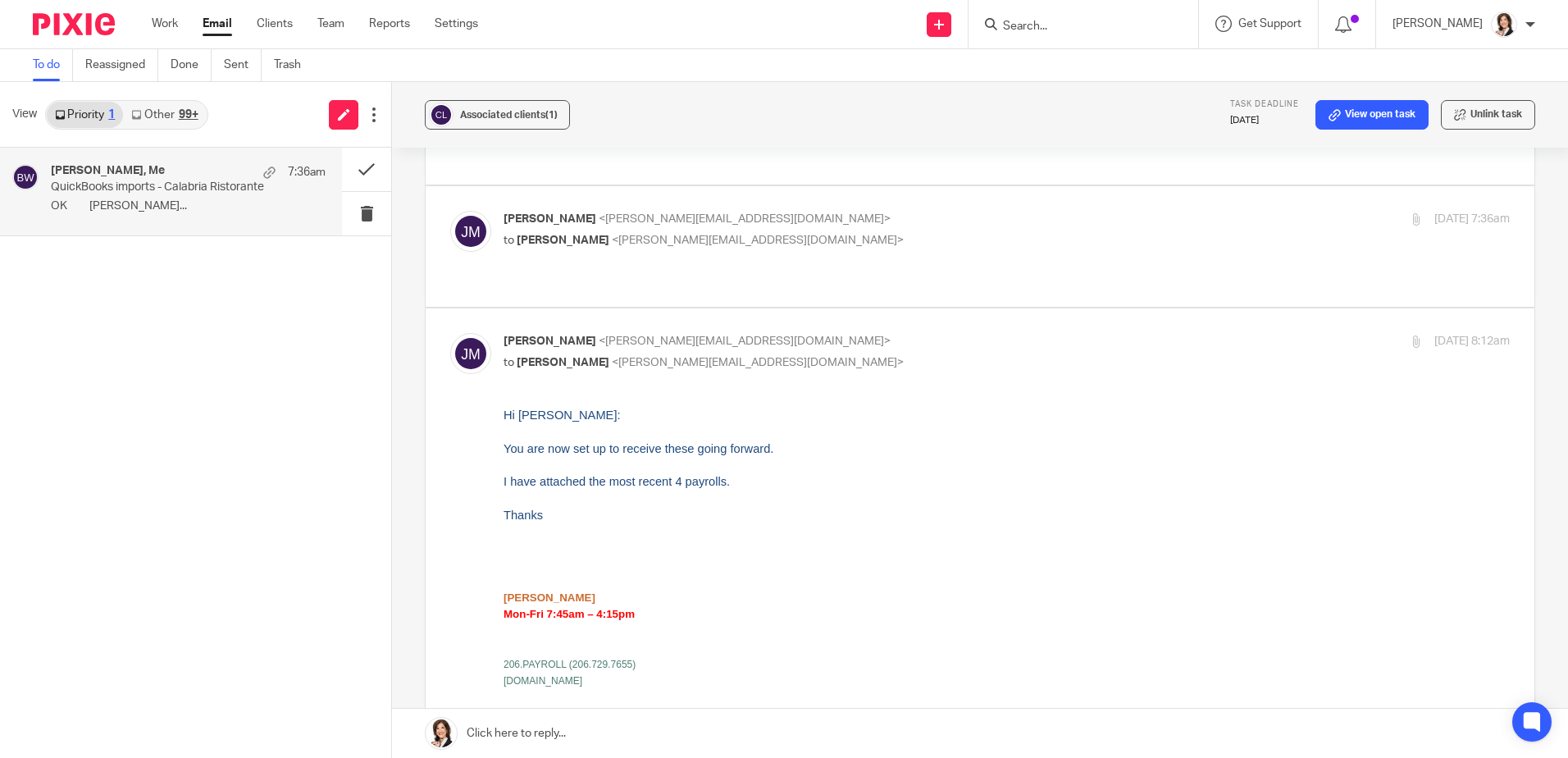
scroll to position [395, 0]
click at [252, 65] on link "Sent" at bounding box center [243, 65] width 37 height 32
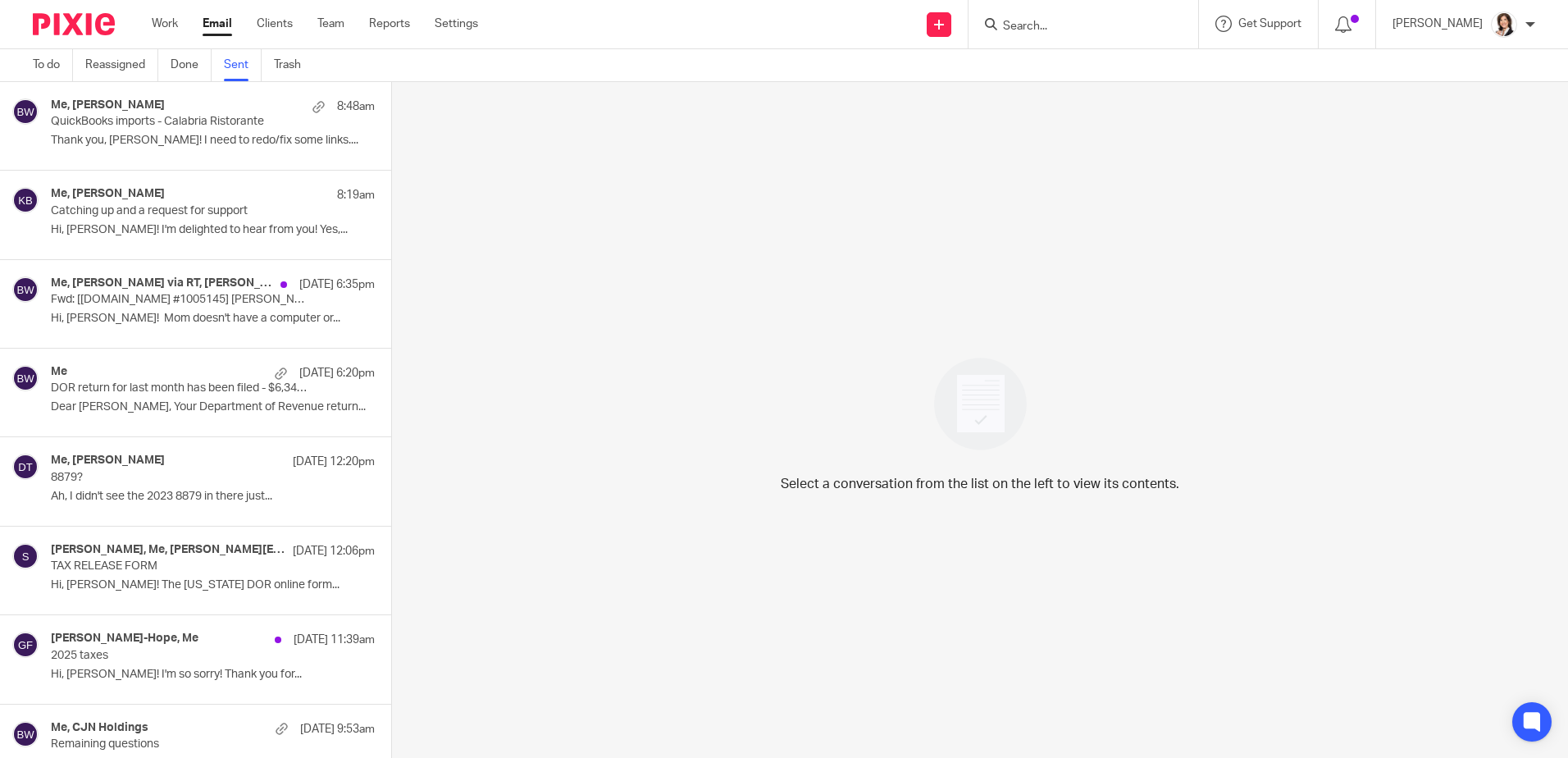
click at [161, 129] on p "QuickBooks imports - Calabria Ristorante" at bounding box center [180, 122] width 260 height 14
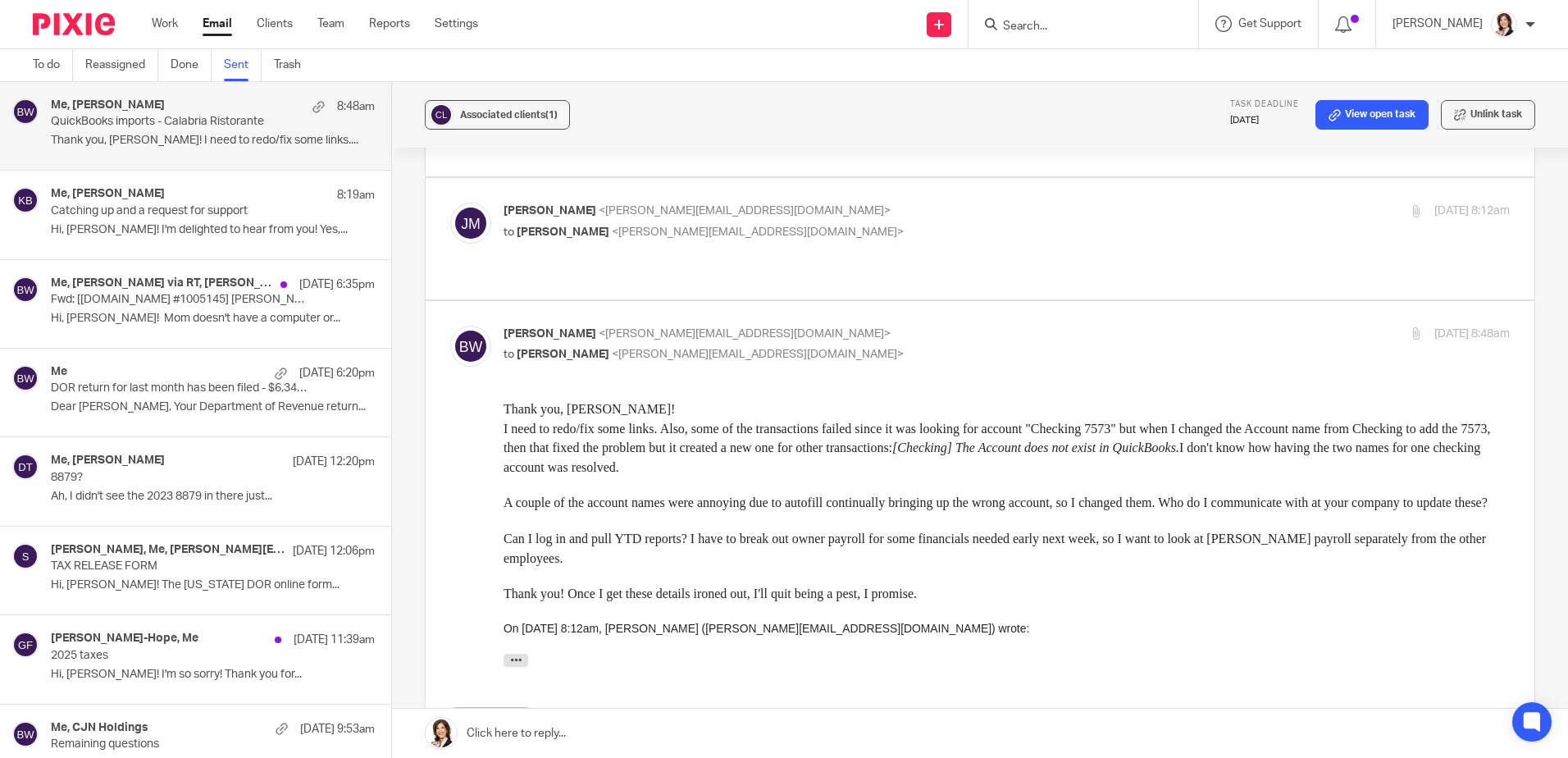
scroll to position [574, 0]
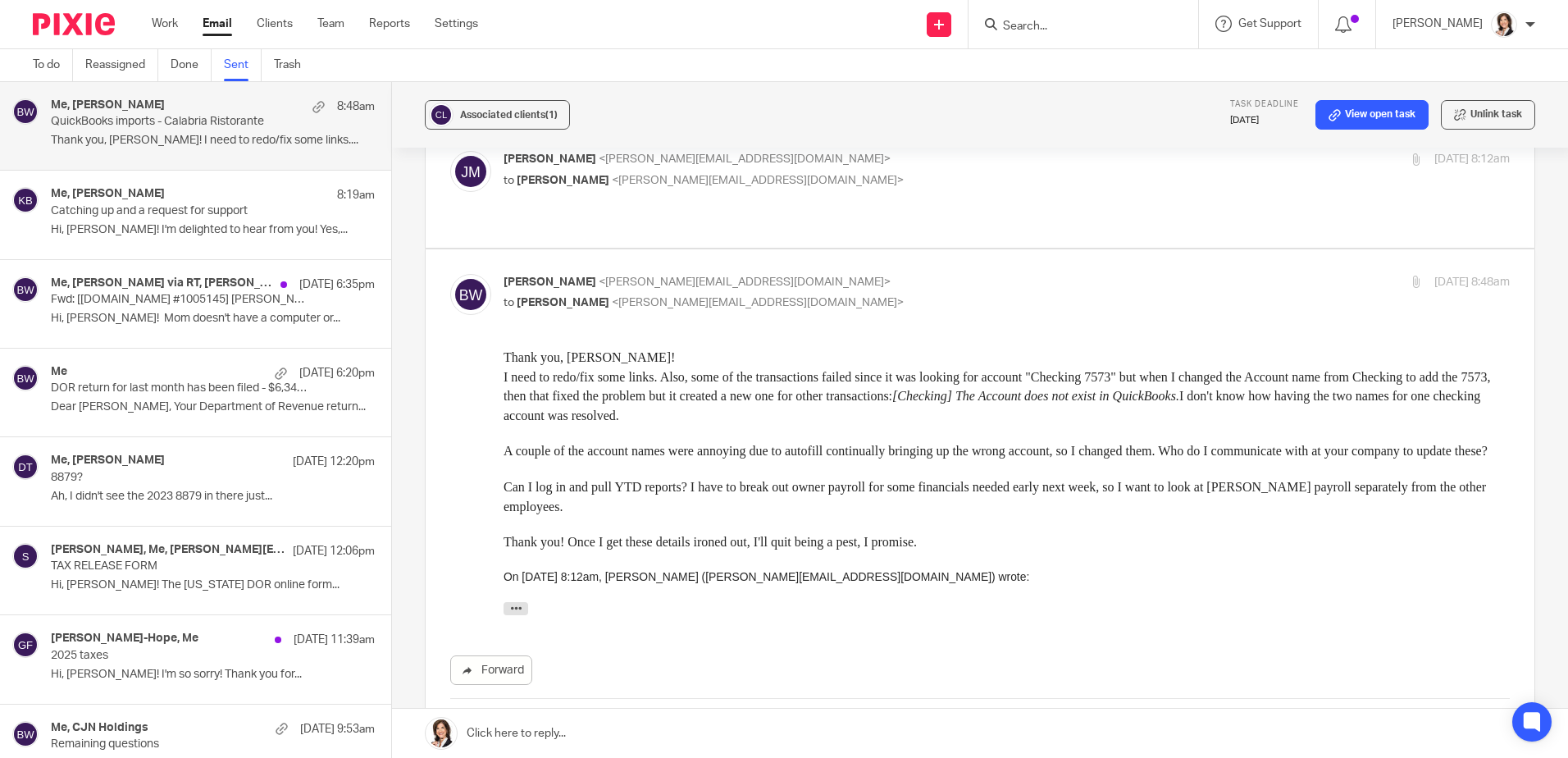
click at [551, 727] on link at bounding box center [980, 732] width 1176 height 49
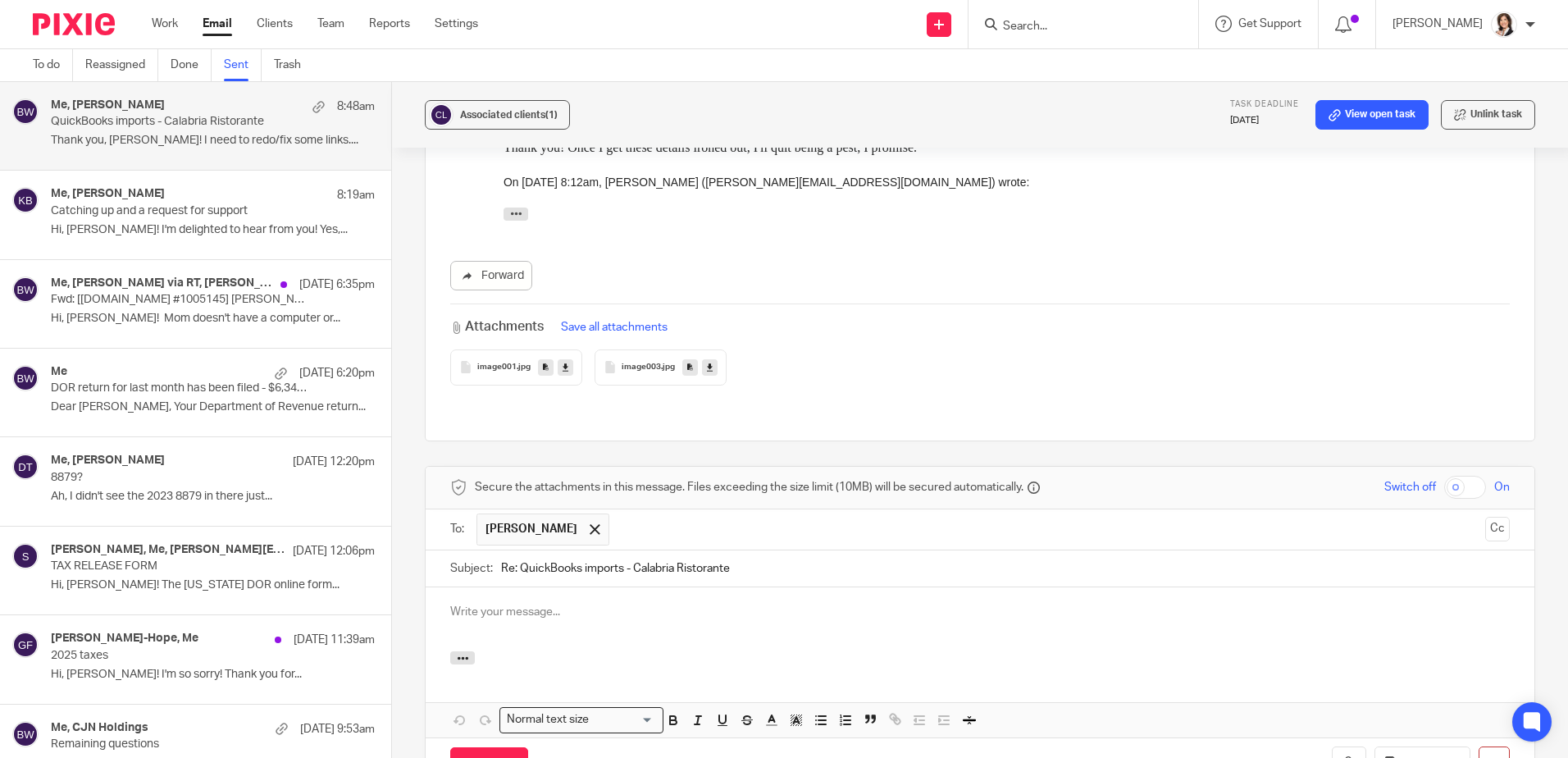
scroll to position [0, 0]
click at [599, 603] on p at bounding box center [980, 611] width 1060 height 16
click at [586, 603] on p "It would help if you saw this, probably." at bounding box center [980, 611] width 1060 height 16
click at [1341, 756] on icon "button" at bounding box center [1349, 764] width 16 height 16
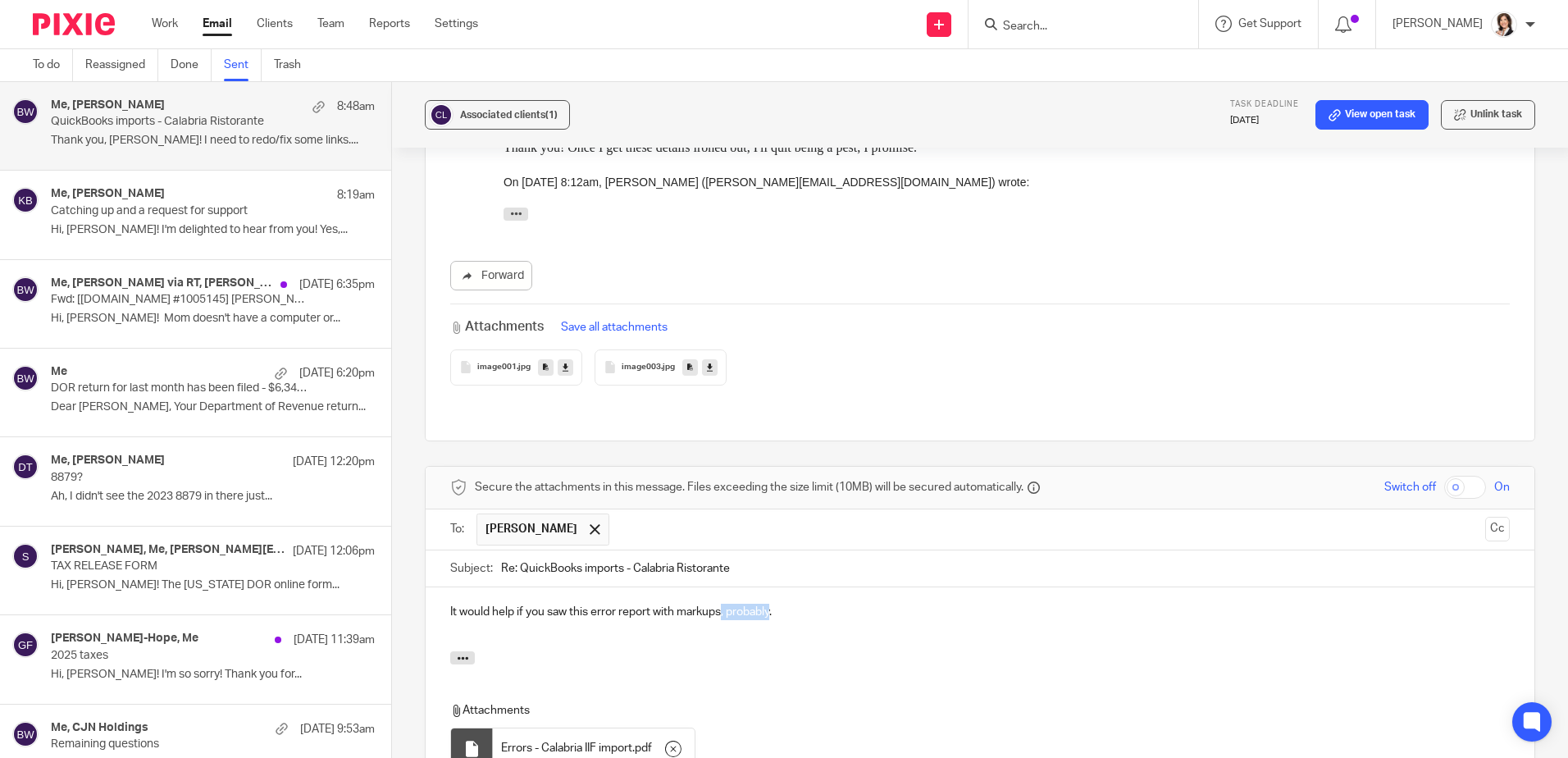
drag, startPoint x: 721, startPoint y: 427, endPoint x: 770, endPoint y: 427, distance: 49.0
click at [770, 603] on p "It would help if you saw this error report with markups, probably." at bounding box center [980, 611] width 1060 height 16
drag, startPoint x: 444, startPoint y: 427, endPoint x: 570, endPoint y: 427, distance: 126.0
click at [570, 587] on div "It would help if you saw this error report with markups." at bounding box center [980, 619] width 1109 height 64
click at [602, 603] on p "This error report with markups." at bounding box center [980, 611] width 1060 height 16
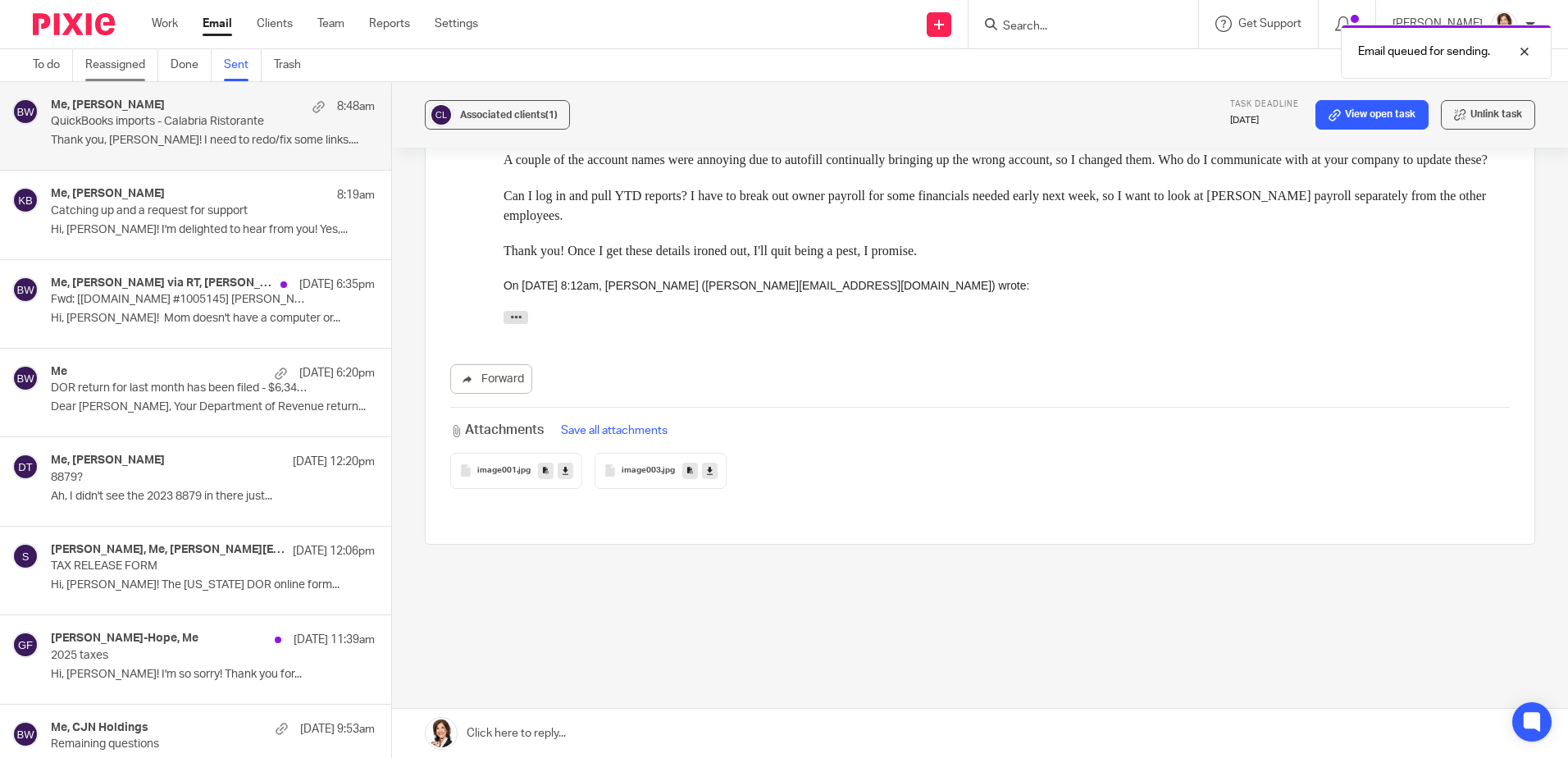
scroll to position [682, 0]
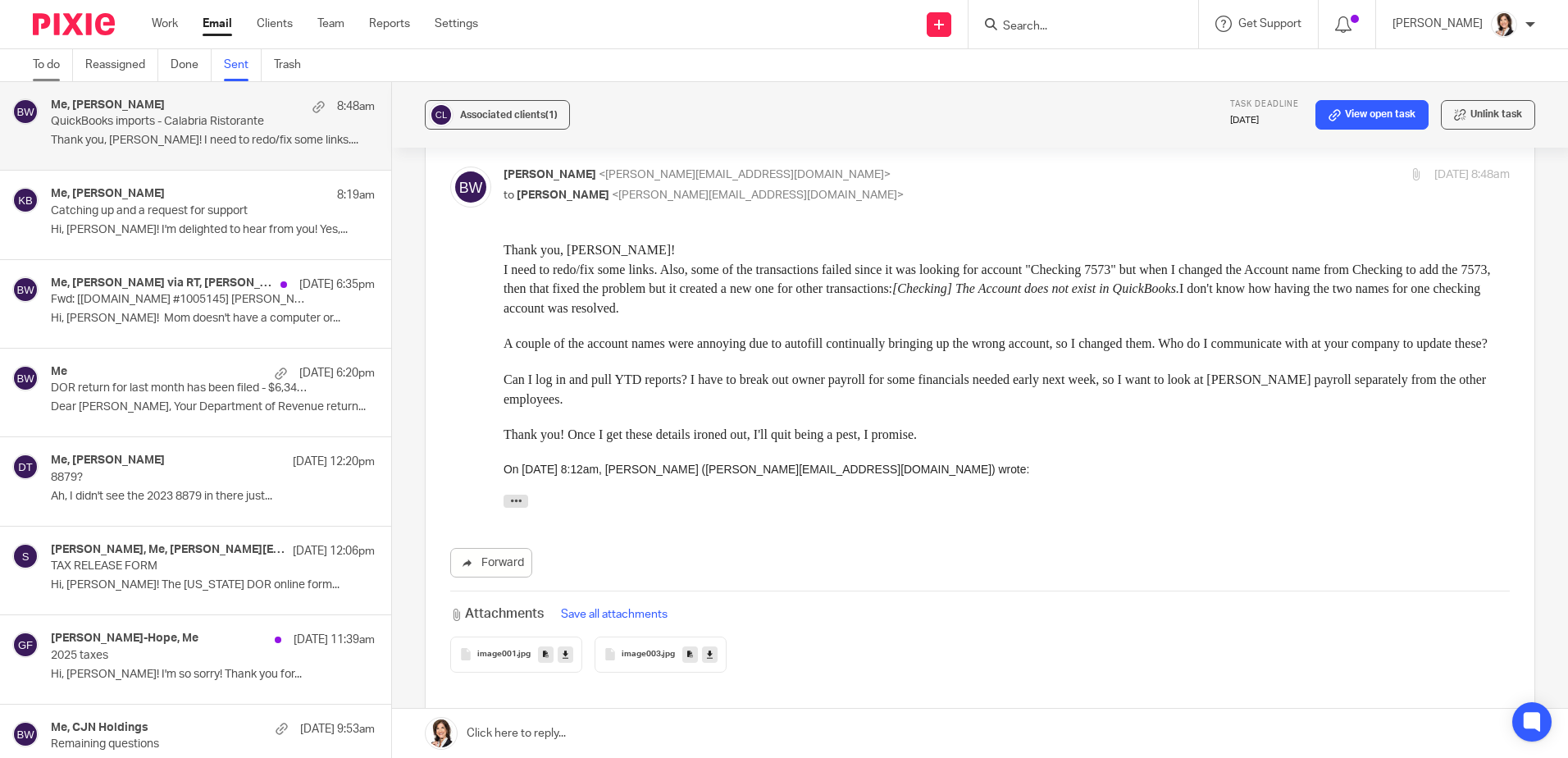
click at [44, 59] on link "To do" at bounding box center [52, 65] width 40 height 32
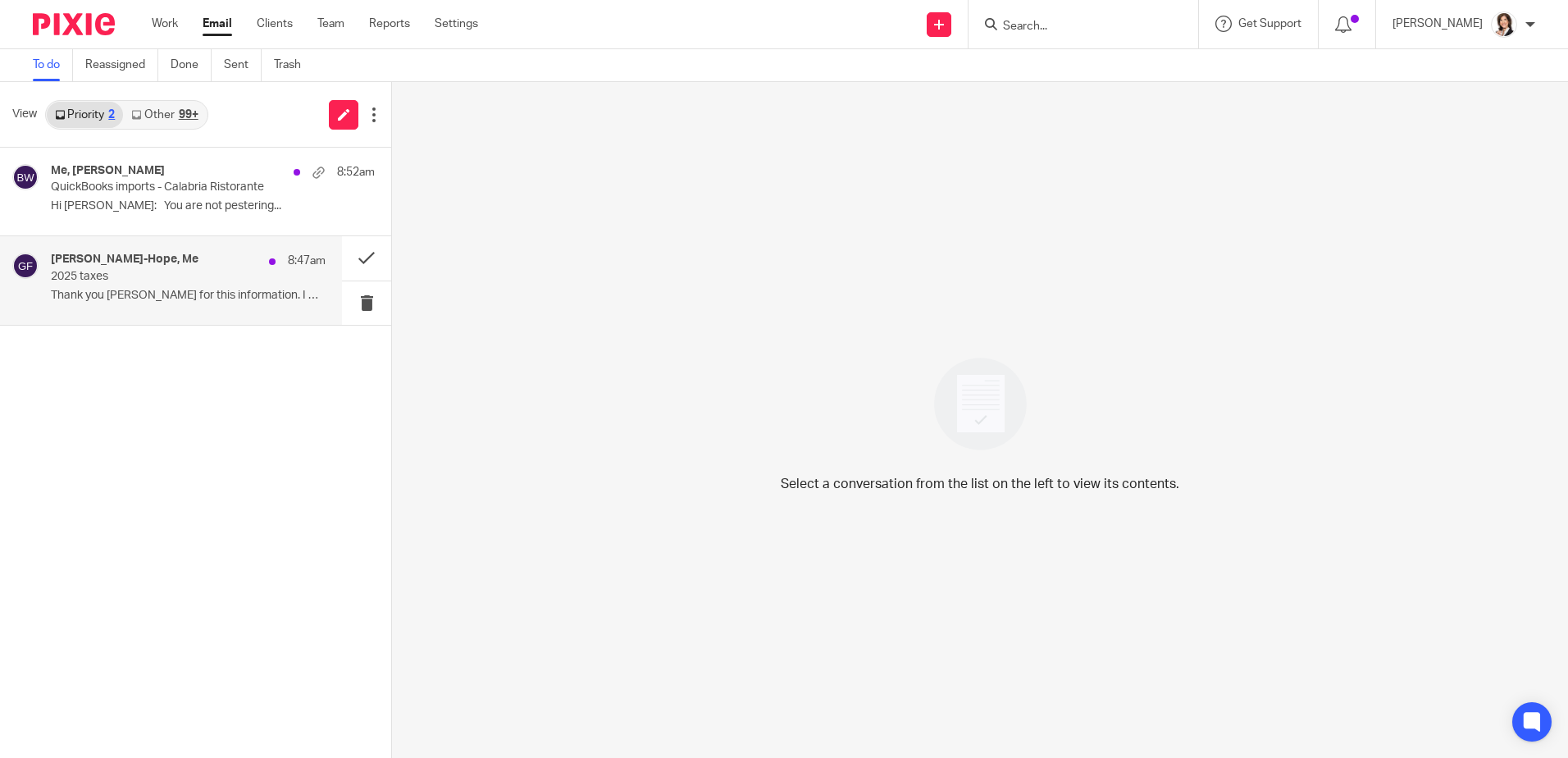
click at [142, 270] on p "2025 taxes" at bounding box center [160, 277] width 220 height 14
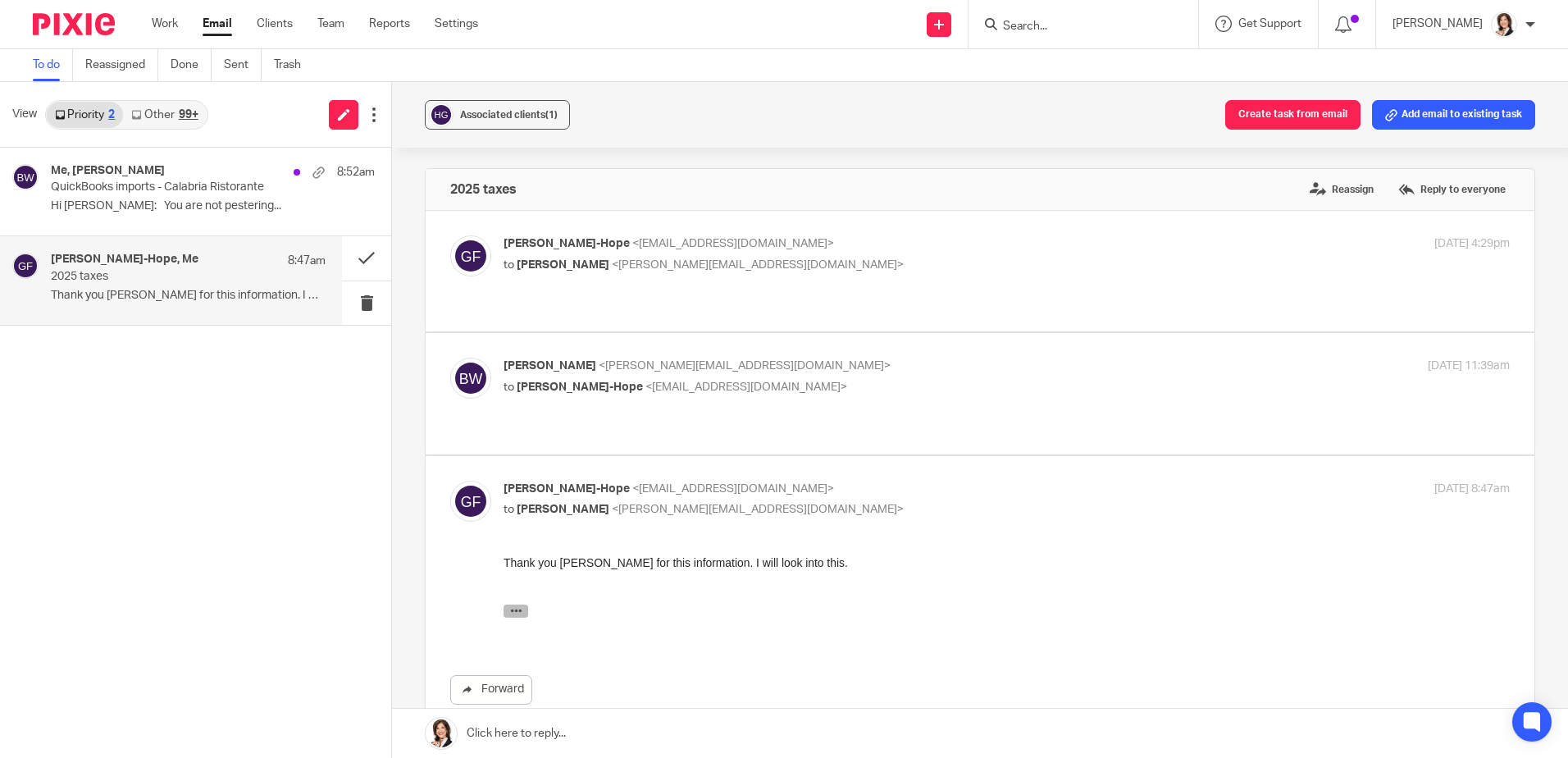
click at [523, 610] on button "button" at bounding box center [516, 610] width 25 height 13
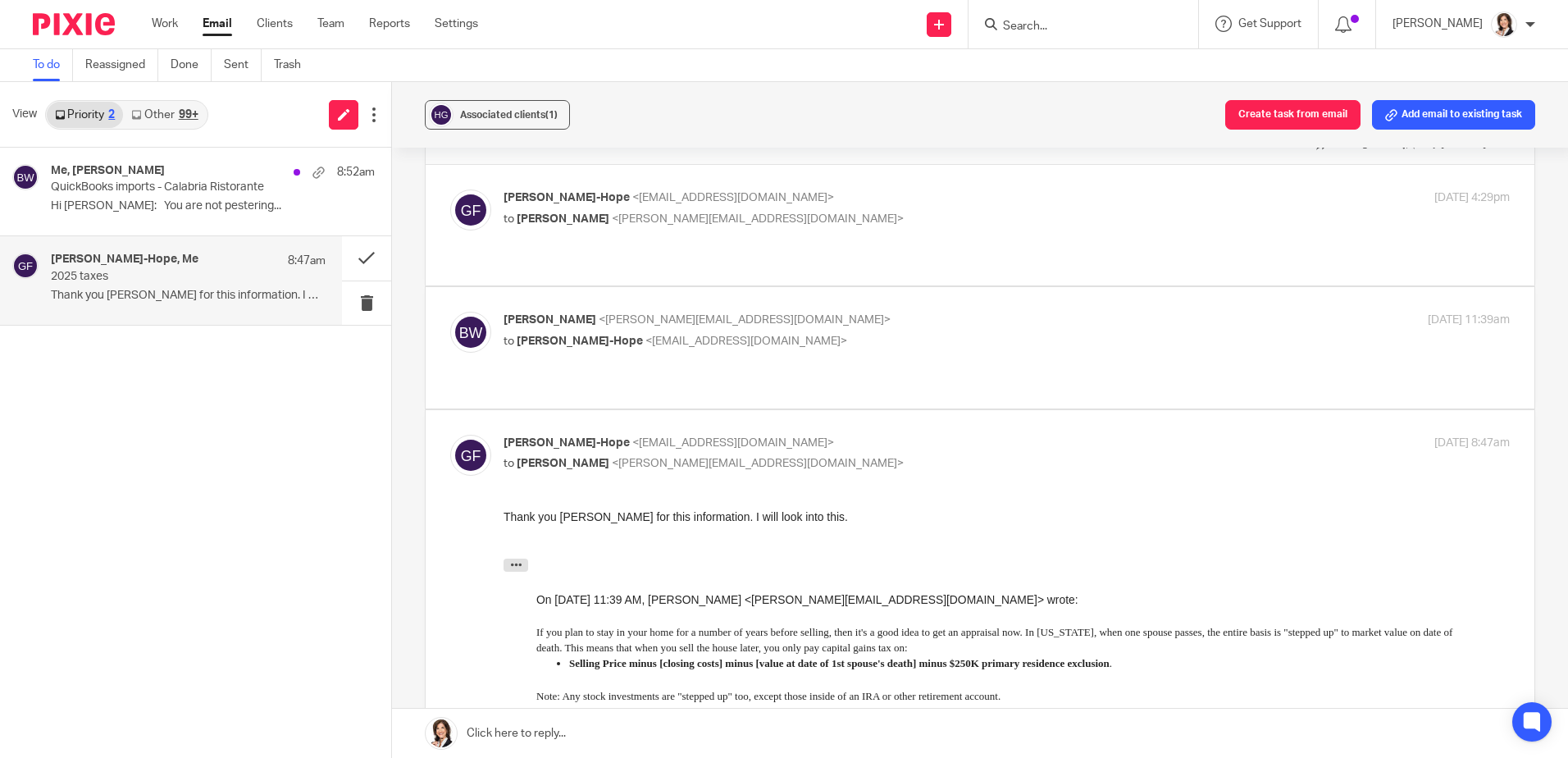
scroll to position [82, 0]
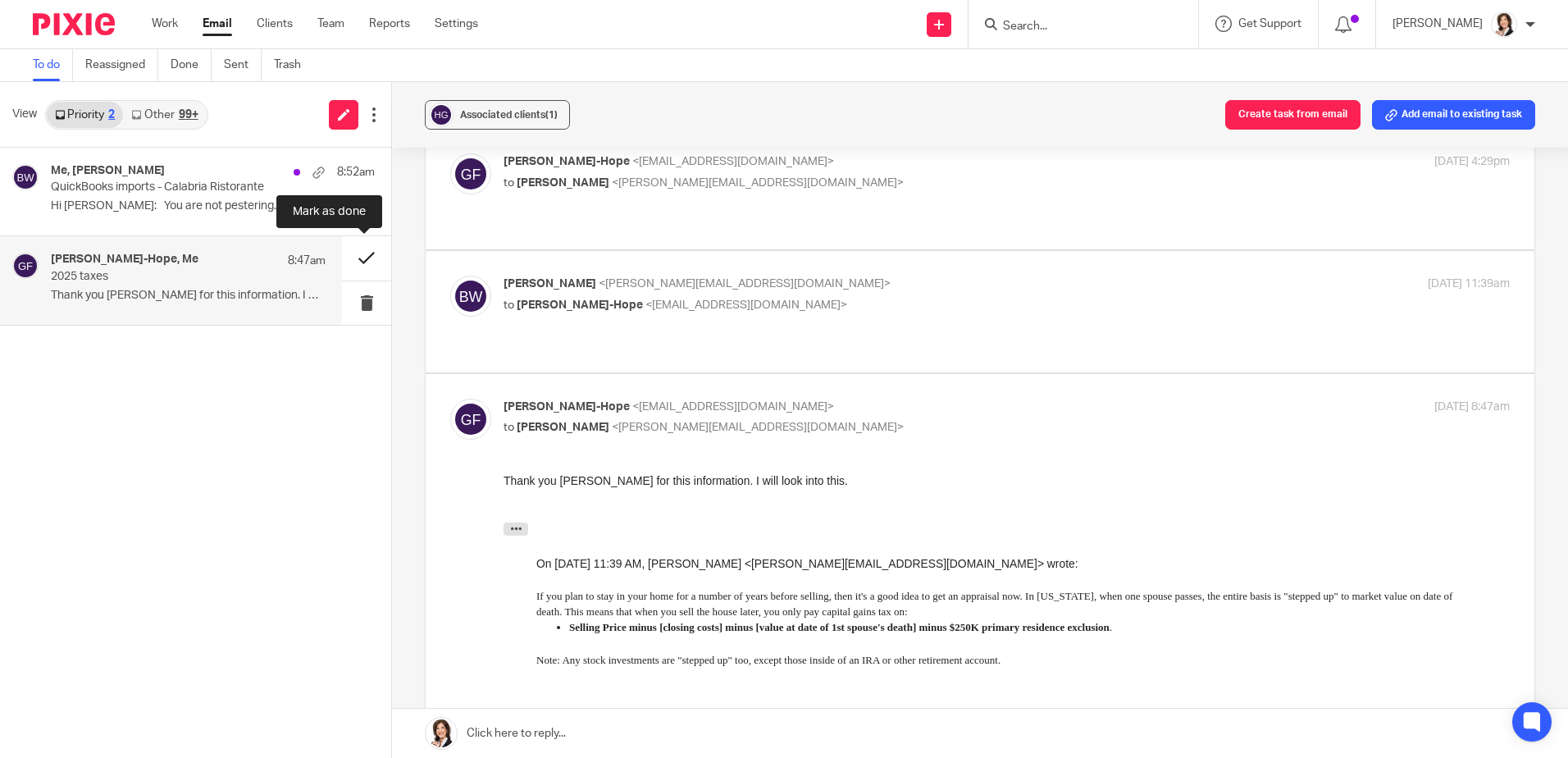
click at [357, 259] on button at bounding box center [366, 258] width 49 height 44
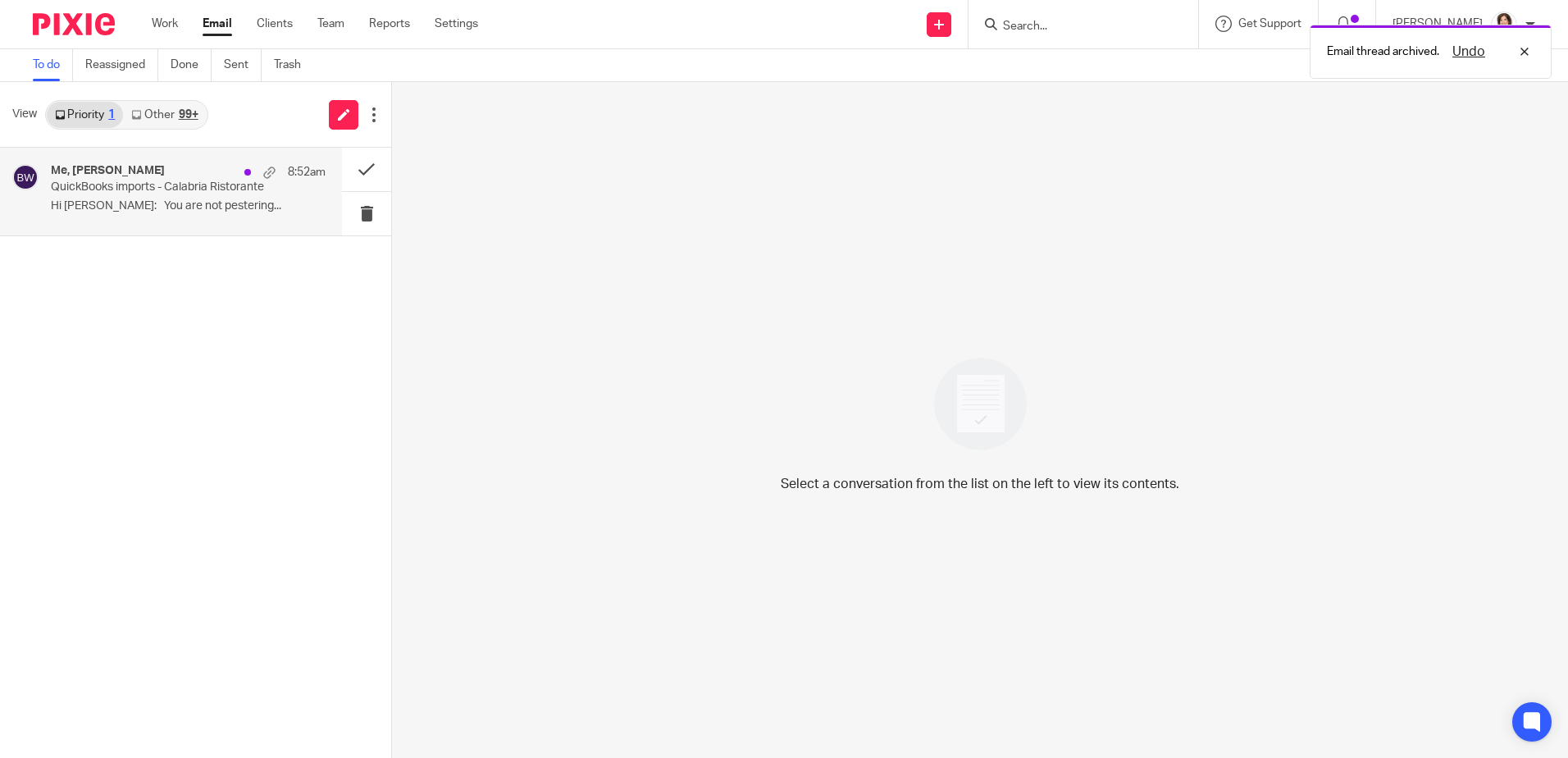
click at [185, 197] on div "Me, Jay Moorhead 8:52am QuickBooks imports - Calabria Ristorante Hi Brooke: You…" at bounding box center [188, 192] width 275 height 55
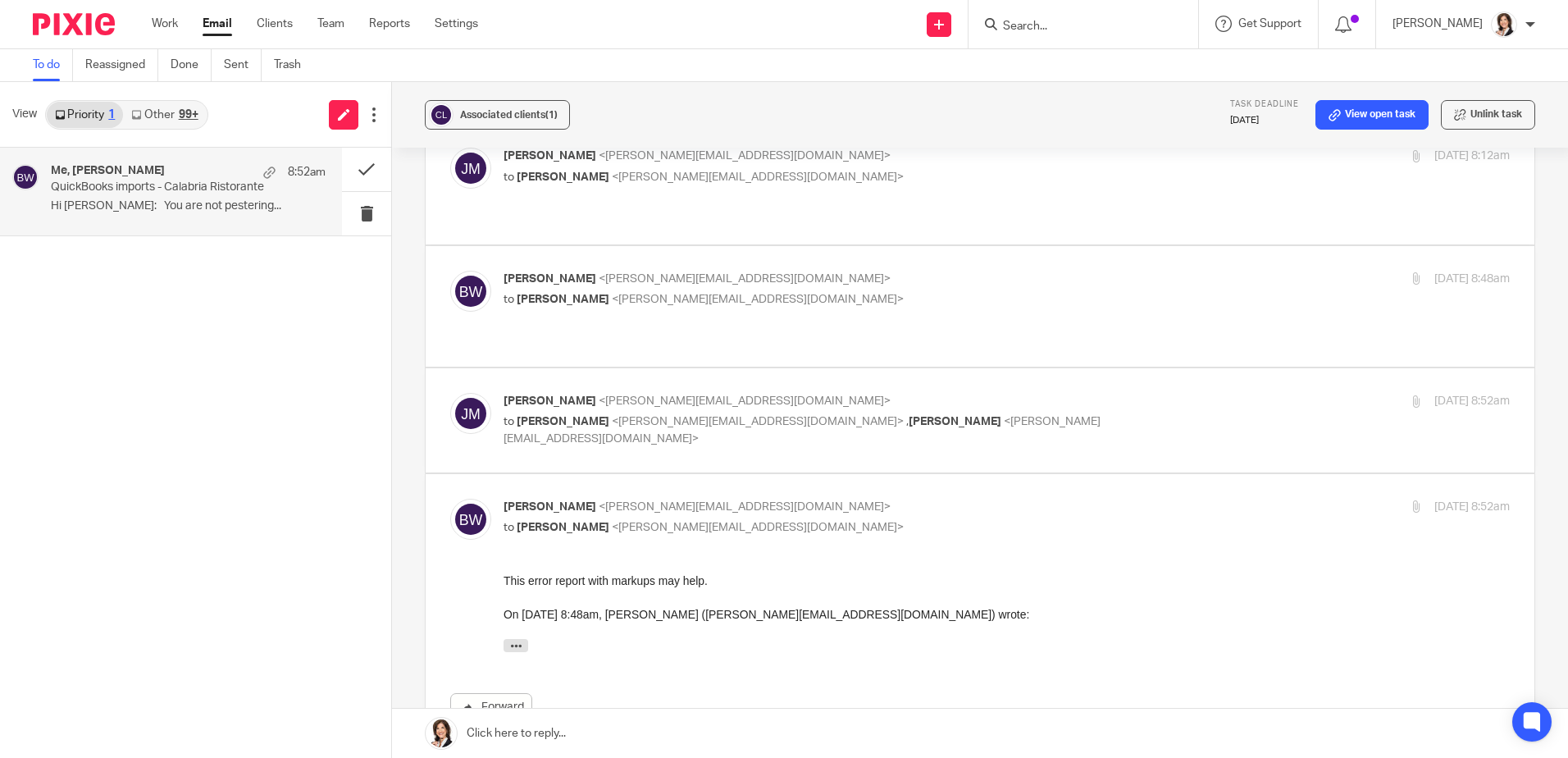
scroll to position [656, 0]
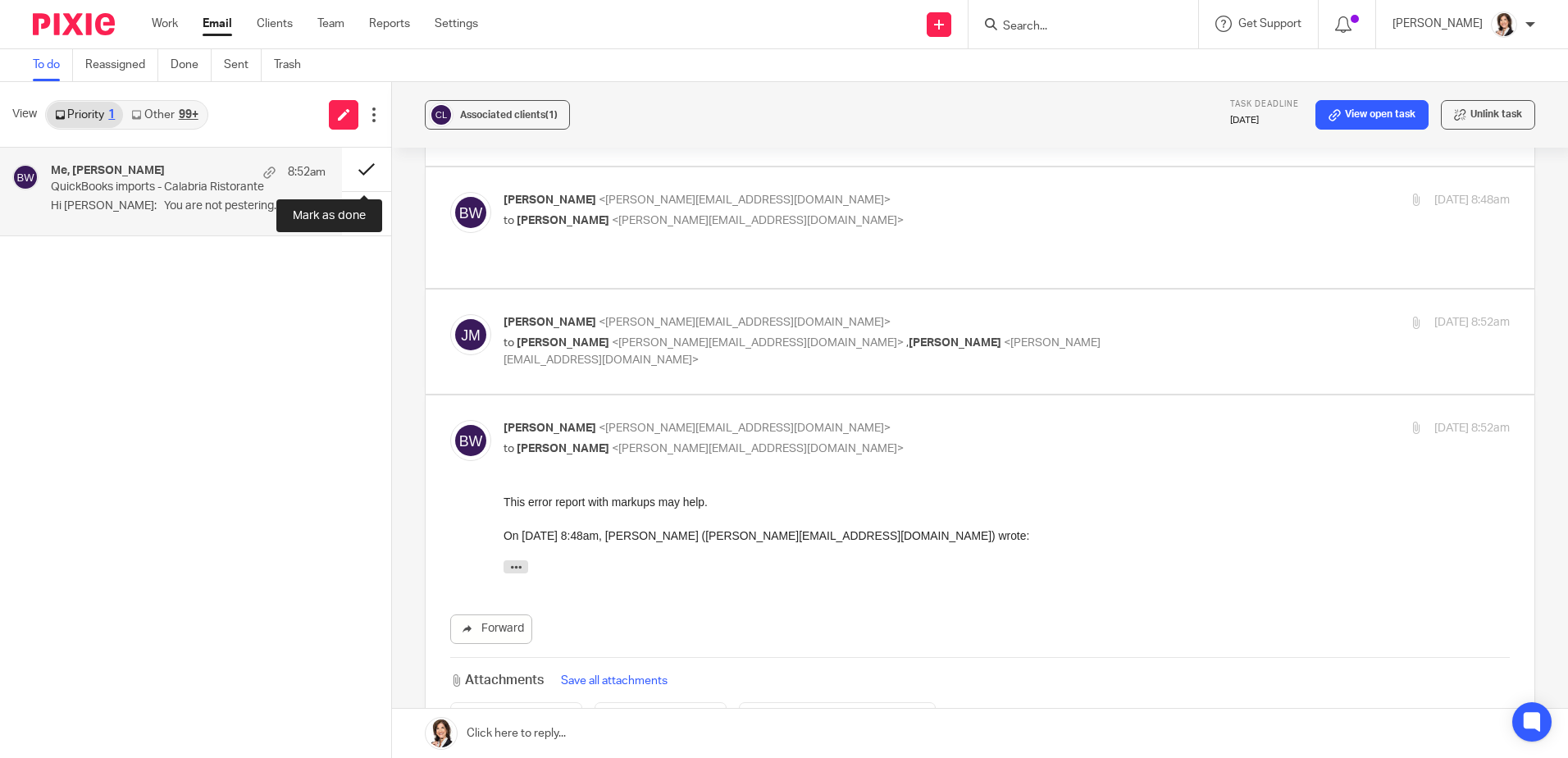
click at [365, 175] on button at bounding box center [366, 169] width 49 height 44
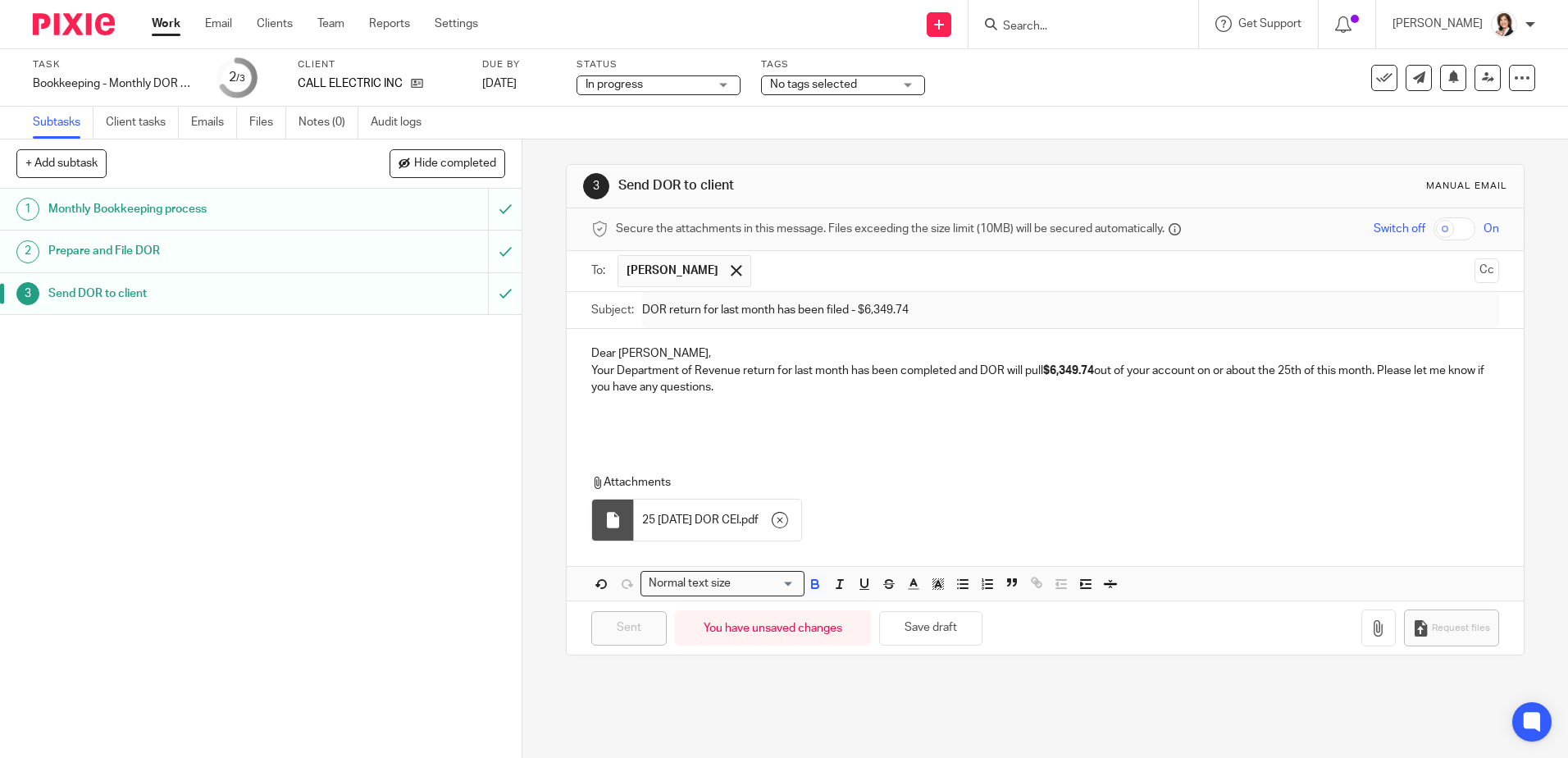
click at [1025, 26] on input "Search" at bounding box center [1076, 27] width 148 height 15
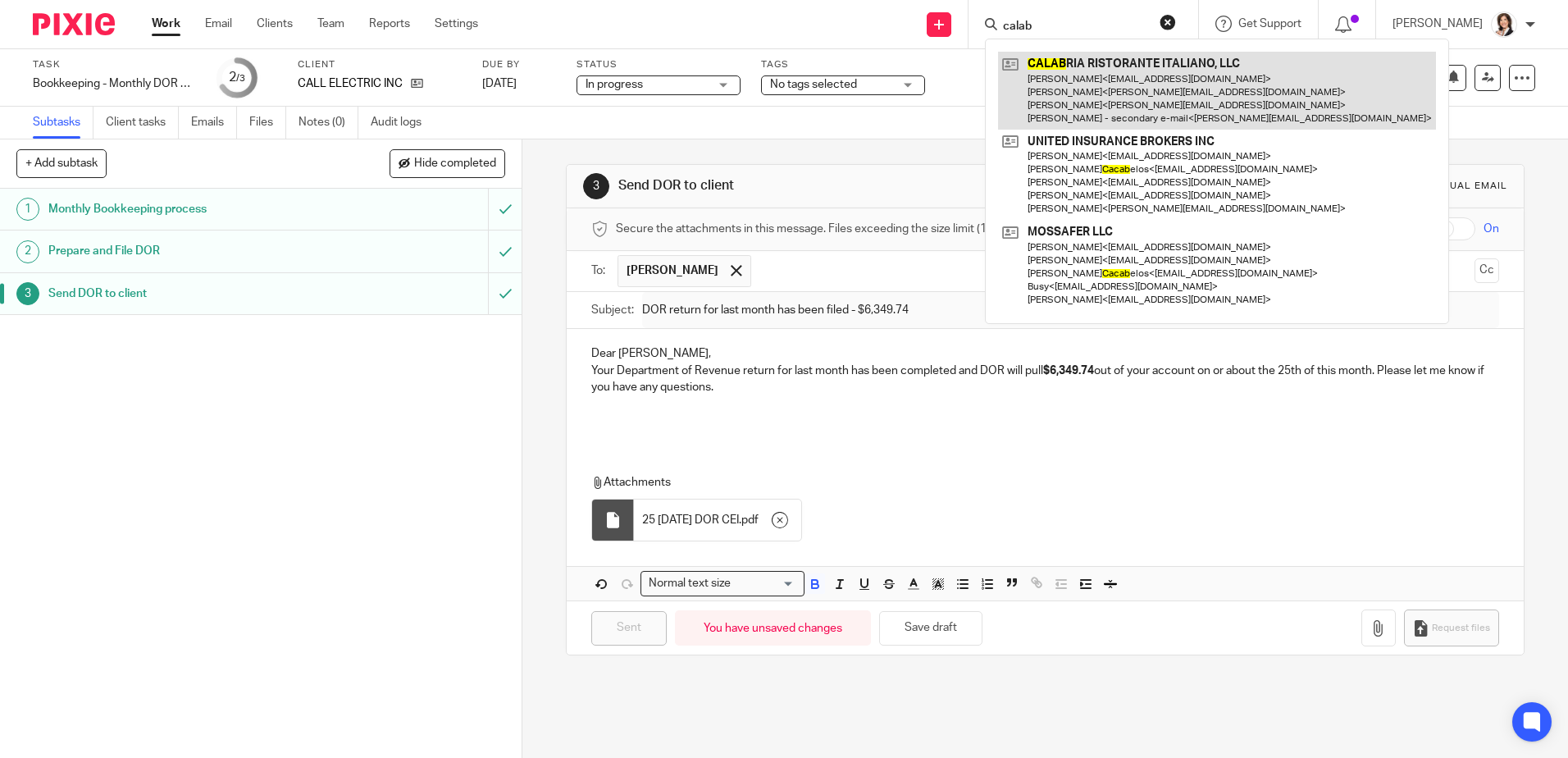
type input "calab"
click at [1082, 63] on link at bounding box center [1217, 91] width 438 height 78
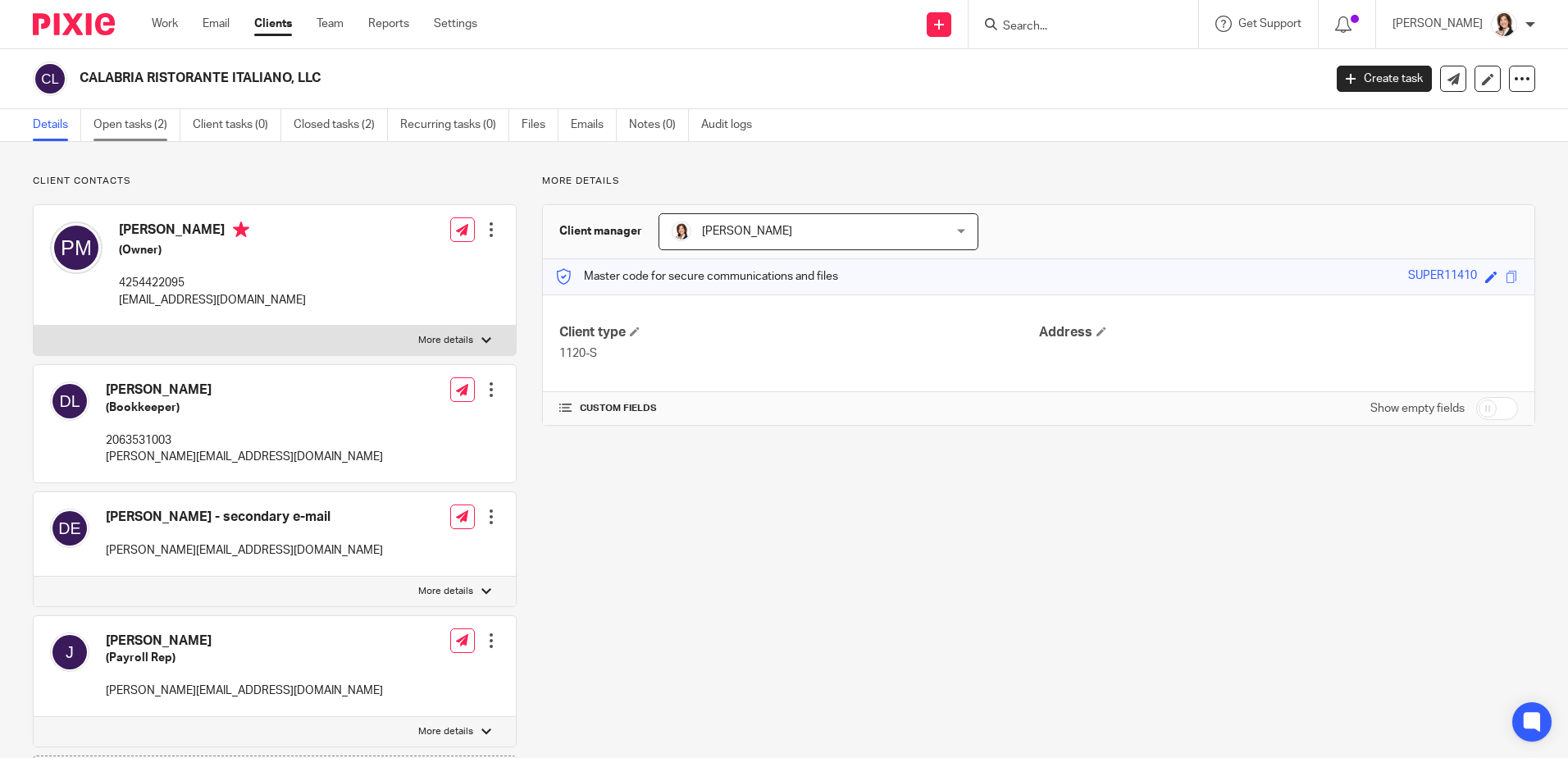
click at [124, 130] on link "Open tasks (2)" at bounding box center [137, 125] width 87 height 32
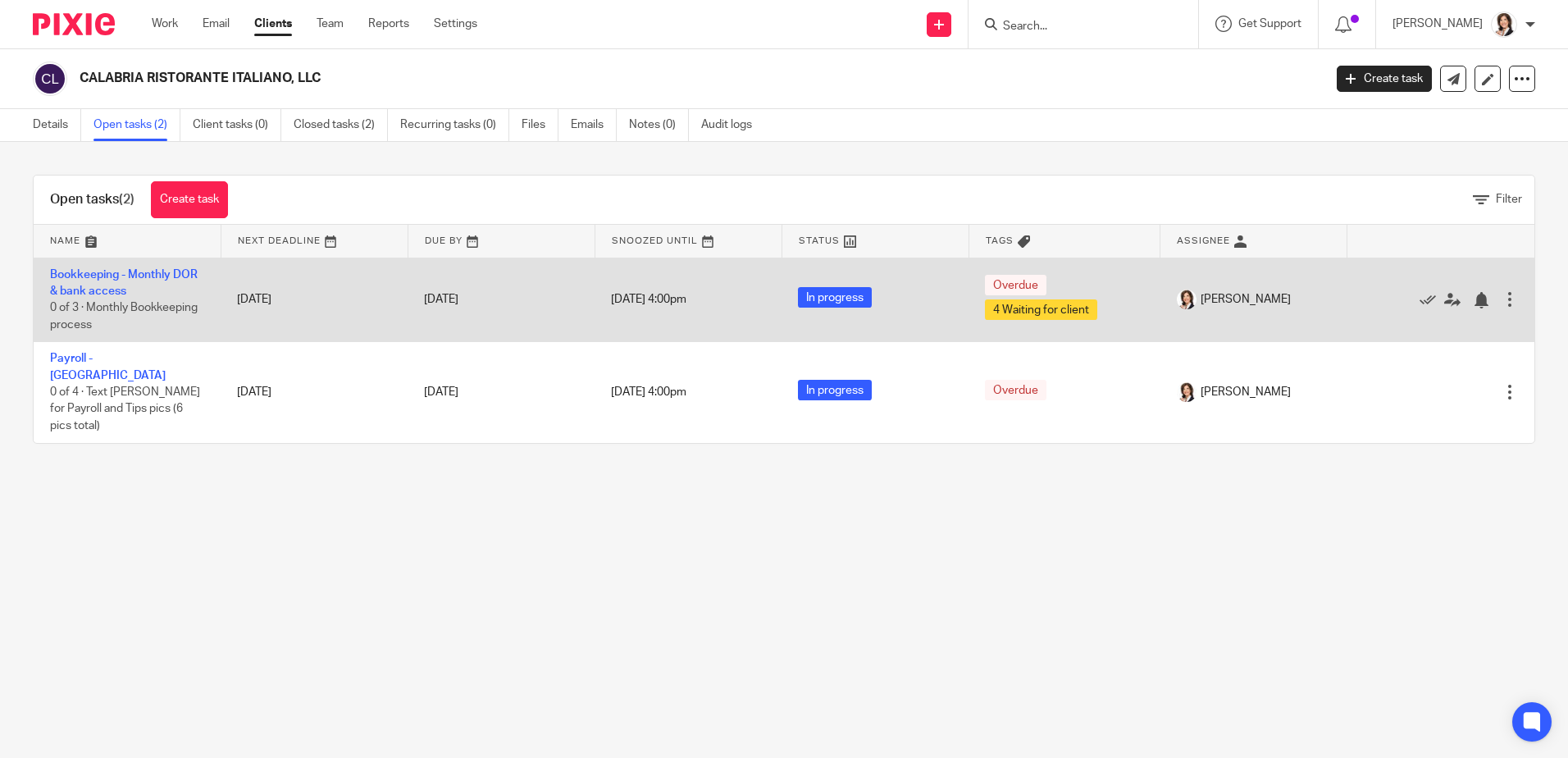
click at [98, 282] on td "Bookkeeping - Monthly DOR & bank access 0 of 3 · Monthly Bookkeeping process" at bounding box center [127, 299] width 187 height 84
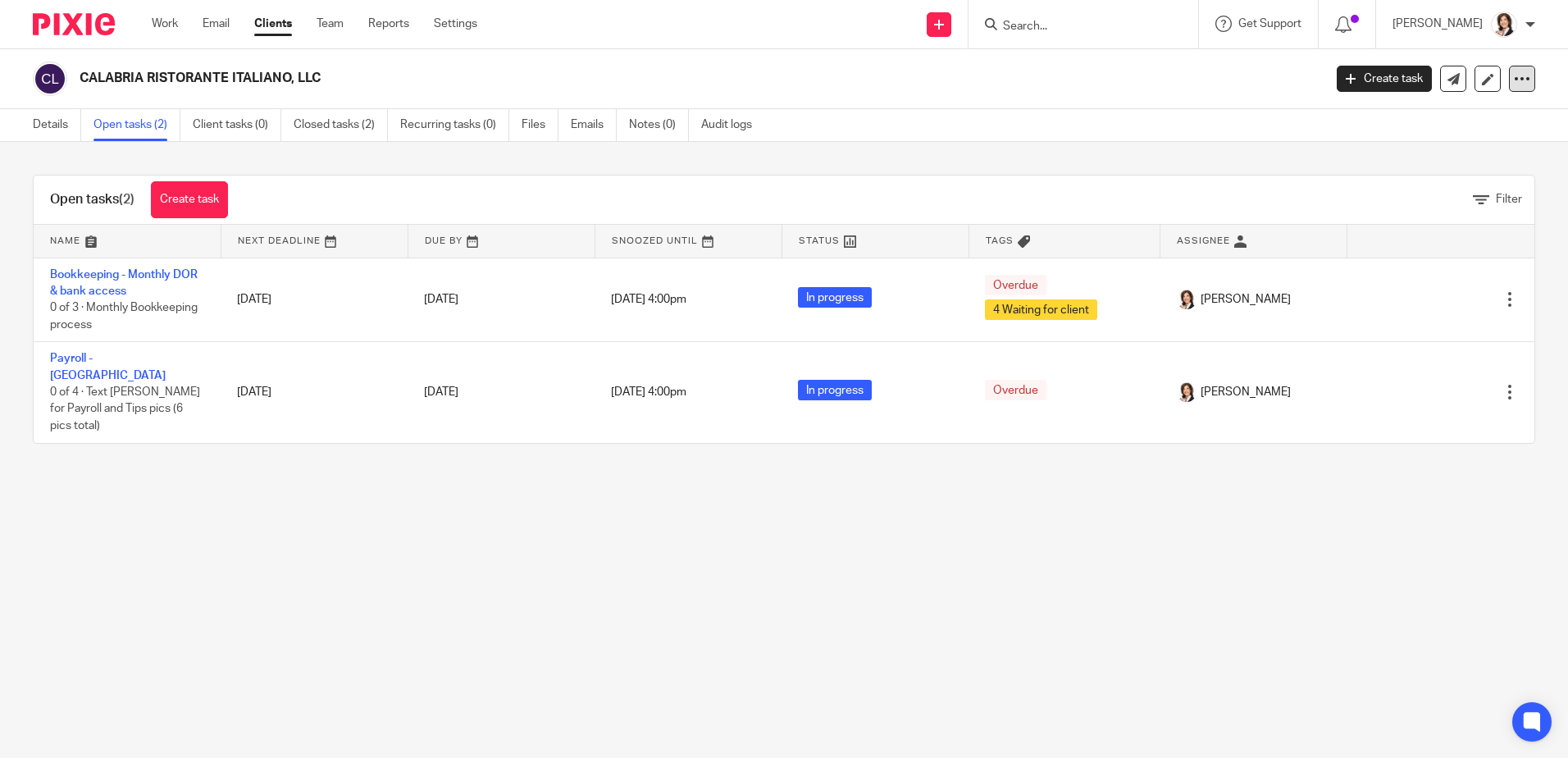
click at [1514, 78] on icon at bounding box center [1522, 78] width 16 height 16
click at [1482, 80] on icon at bounding box center [1488, 79] width 12 height 12
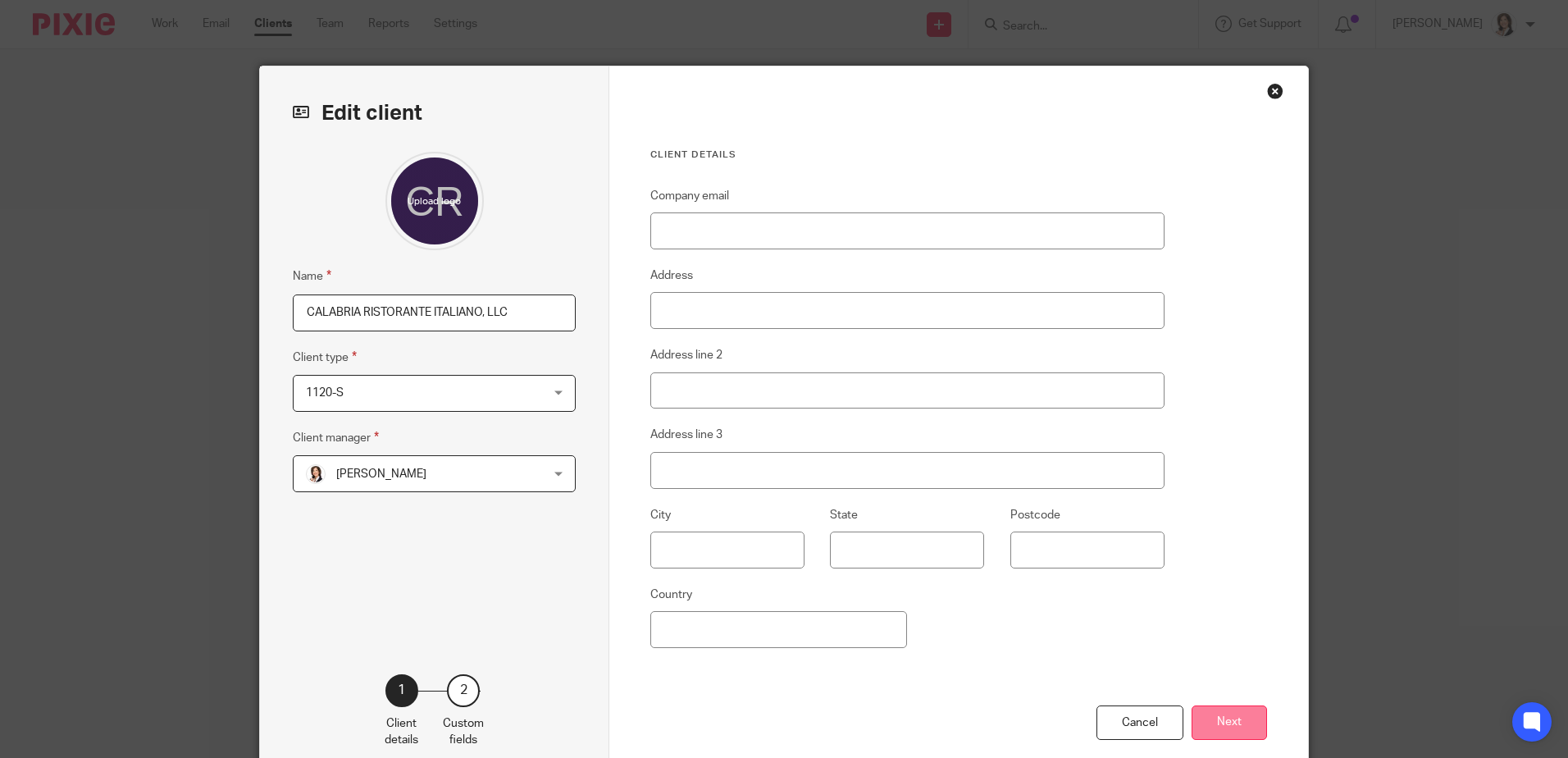
click at [1249, 725] on button "Next" at bounding box center [1229, 723] width 76 height 36
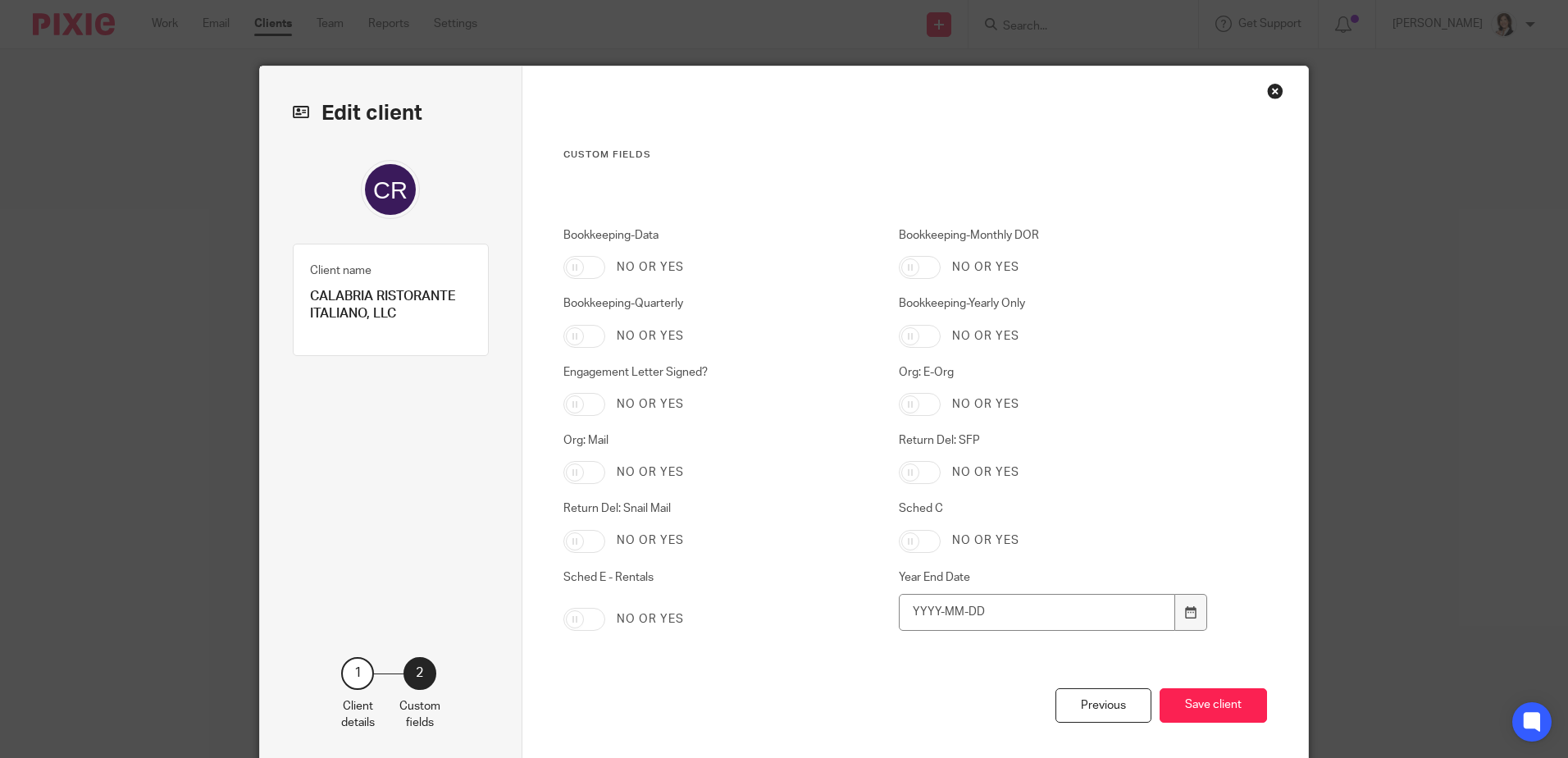
click at [1249, 725] on div "Previous Save client" at bounding box center [916, 726] width 705 height 76
click at [1238, 710] on button "Save client" at bounding box center [1213, 706] width 108 height 36
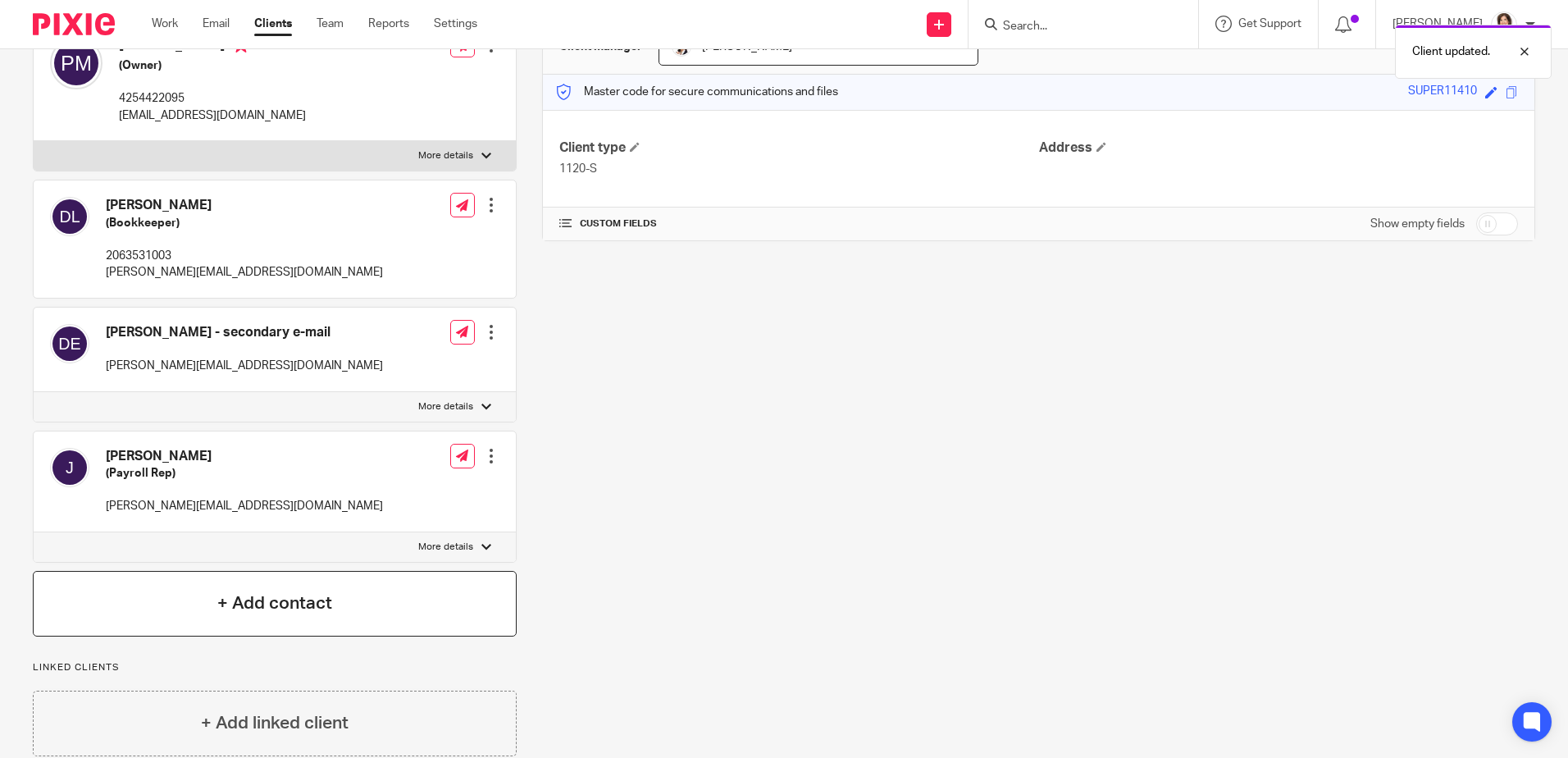
scroll to position [216, 0]
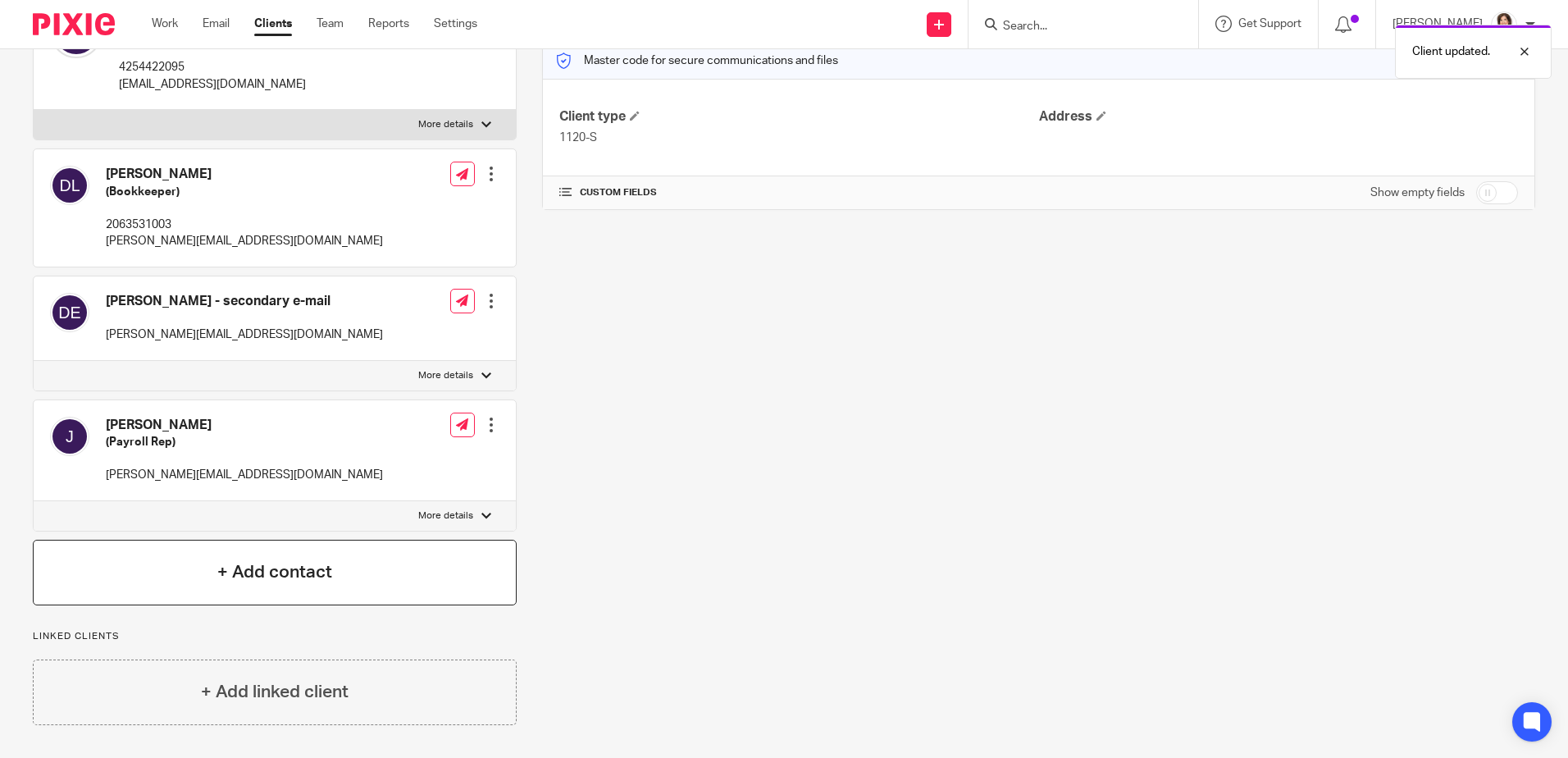
click at [315, 563] on h4 "+ Add contact" at bounding box center [275, 571] width 115 height 26
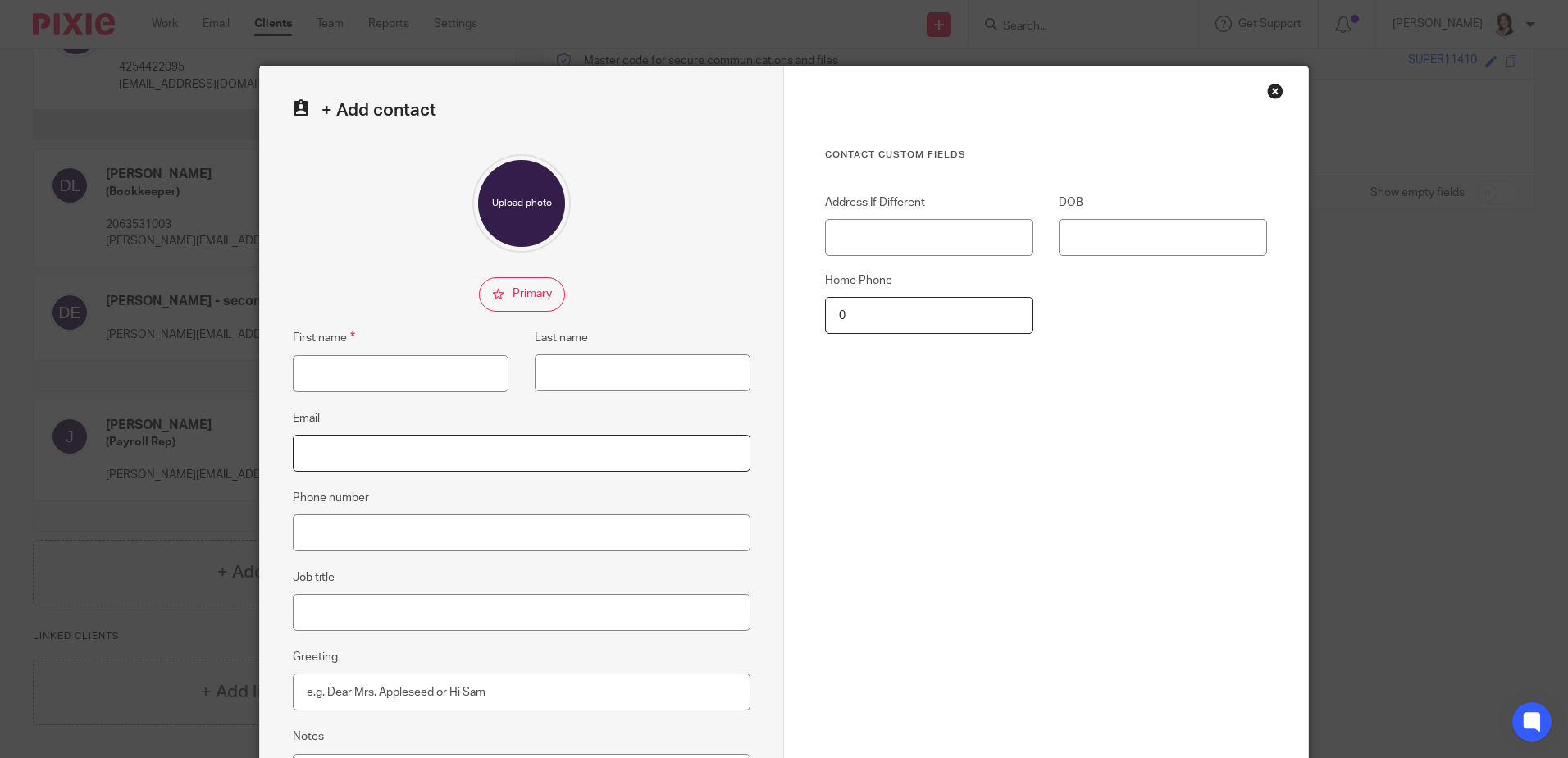
click at [362, 454] on input "Email" at bounding box center [521, 453] width 458 height 37
paste input "[PERSON_NAME][EMAIL_ADDRESS][DOMAIN_NAME]"
type input "[PERSON_NAME][EMAIL_ADDRESS][DOMAIN_NAME]"
click at [348, 372] on input "First name" at bounding box center [400, 374] width 216 height 37
type input "[PERSON_NAME]"
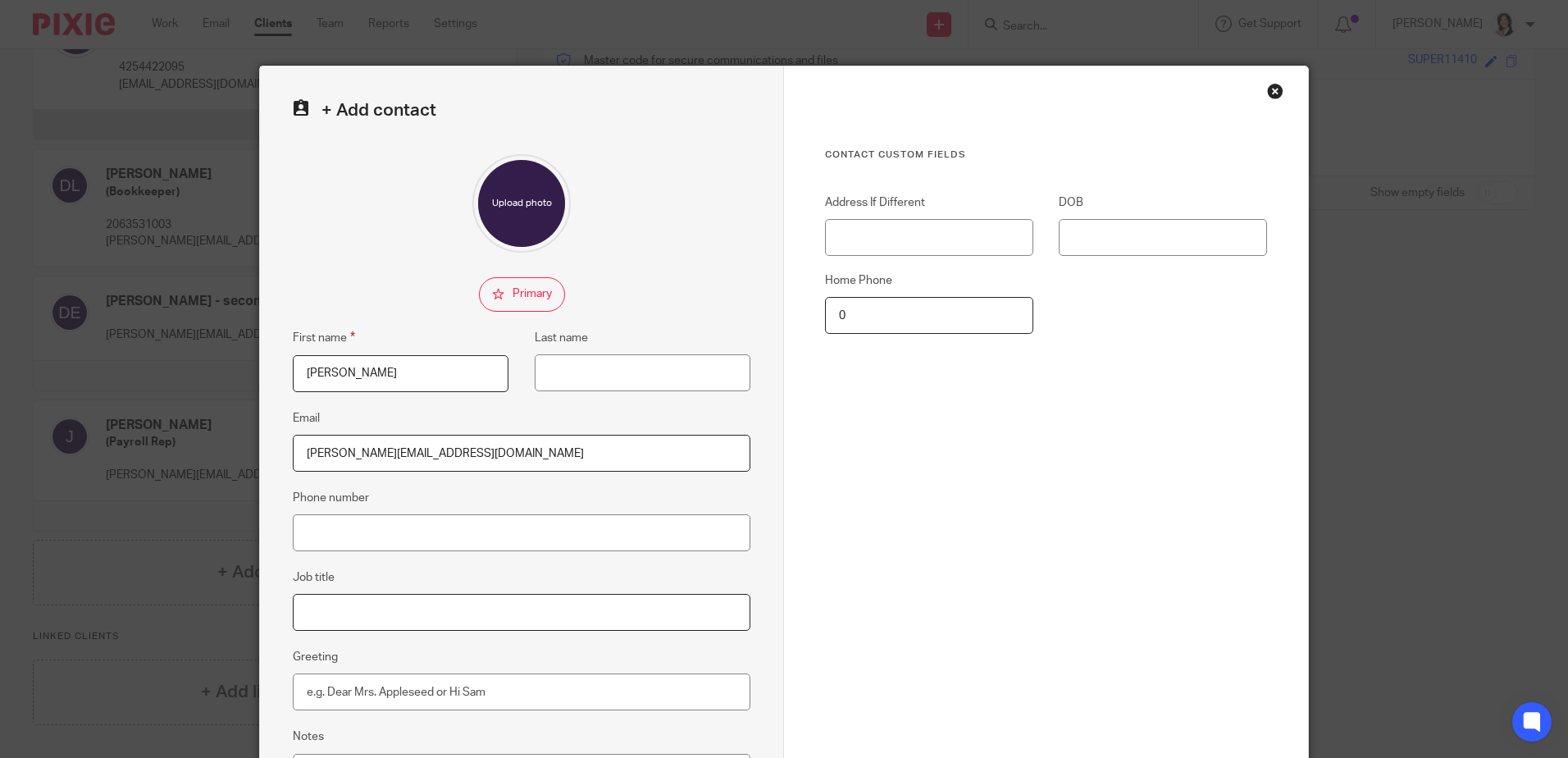
click at [326, 610] on input "Job title" at bounding box center [521, 612] width 458 height 37
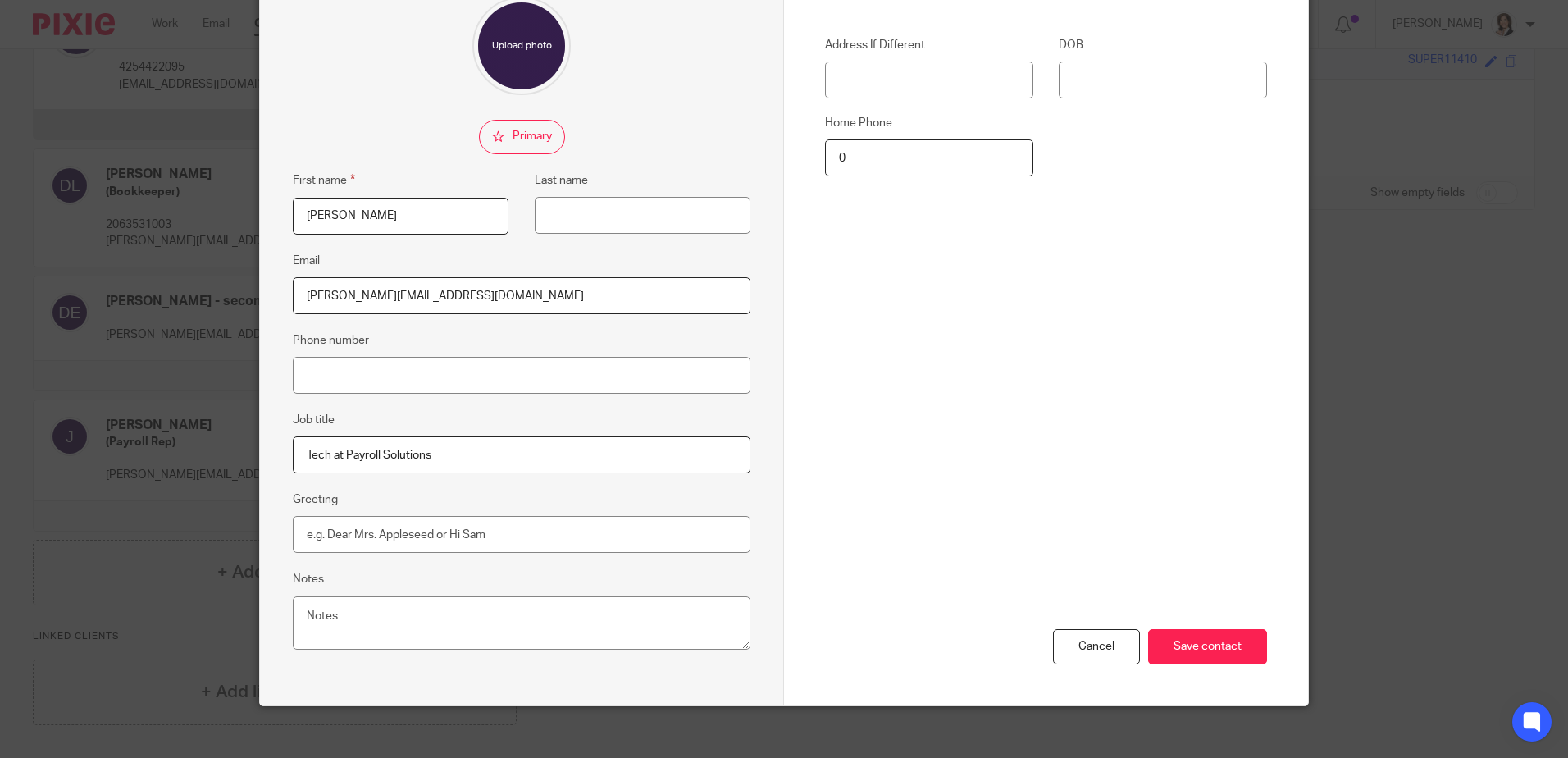
scroll to position [172, 0]
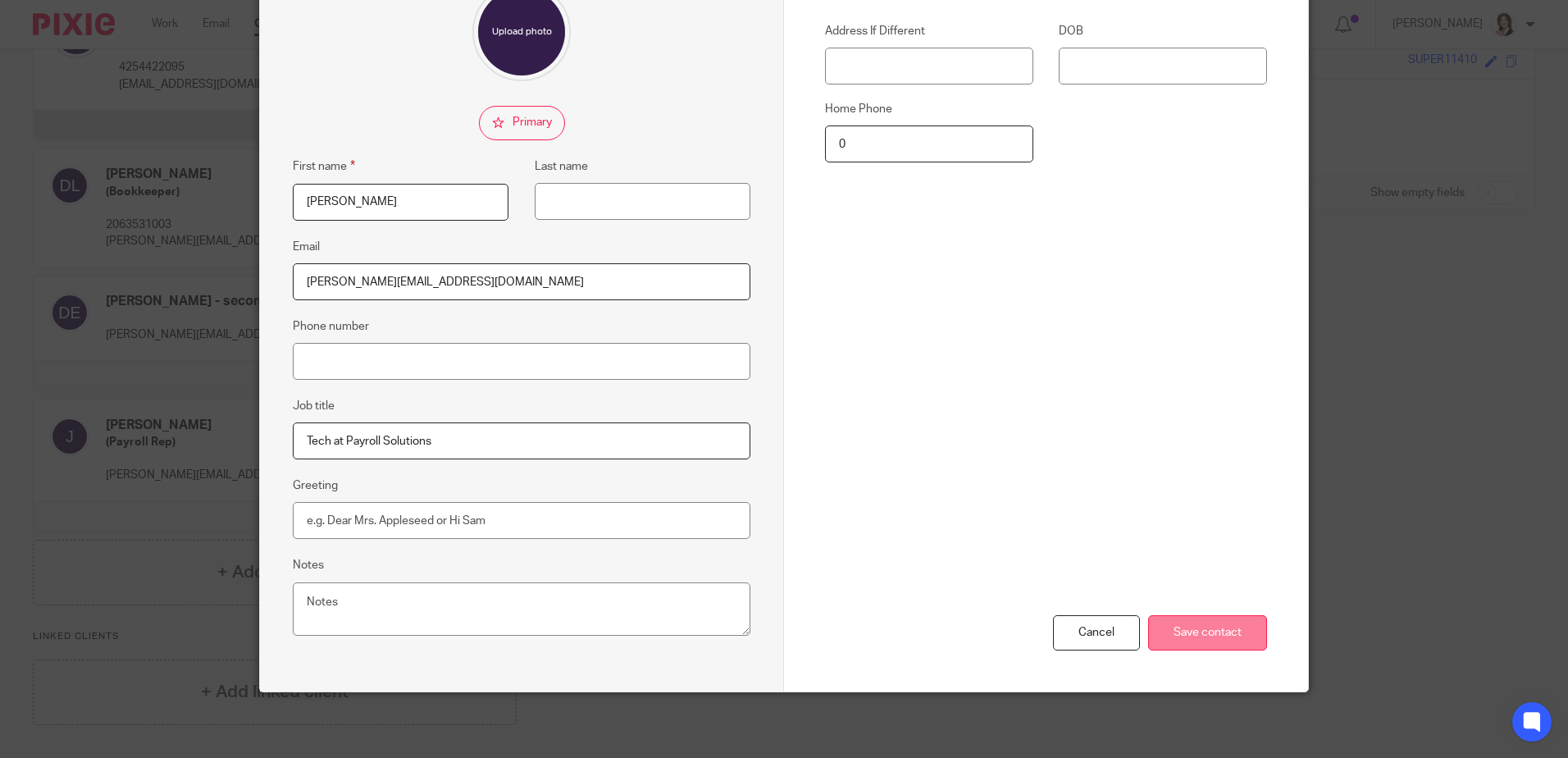
type input "Tech at Payroll Solutions"
click at [1210, 626] on input "Save contact" at bounding box center [1208, 633] width 119 height 36
